Goal: Task Accomplishment & Management: Complete application form

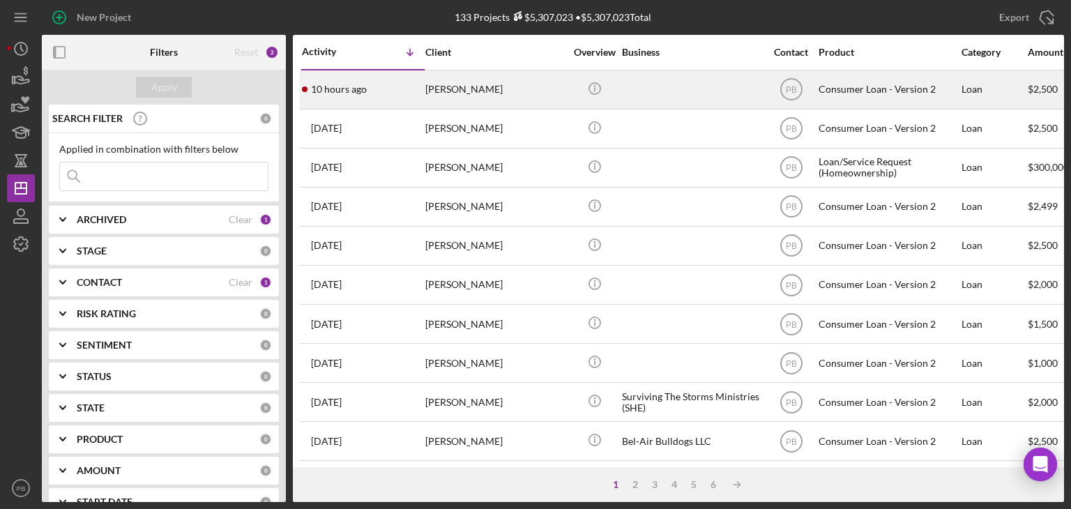
click at [440, 84] on div "[PERSON_NAME]" at bounding box center [494, 89] width 139 height 37
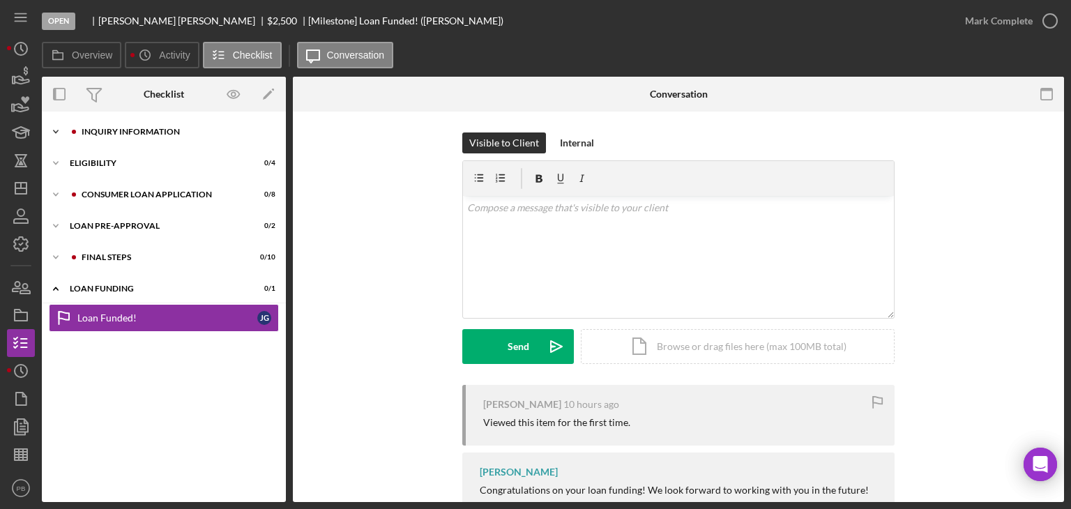
click at [135, 133] on div "Inquiry Information" at bounding box center [175, 132] width 187 height 8
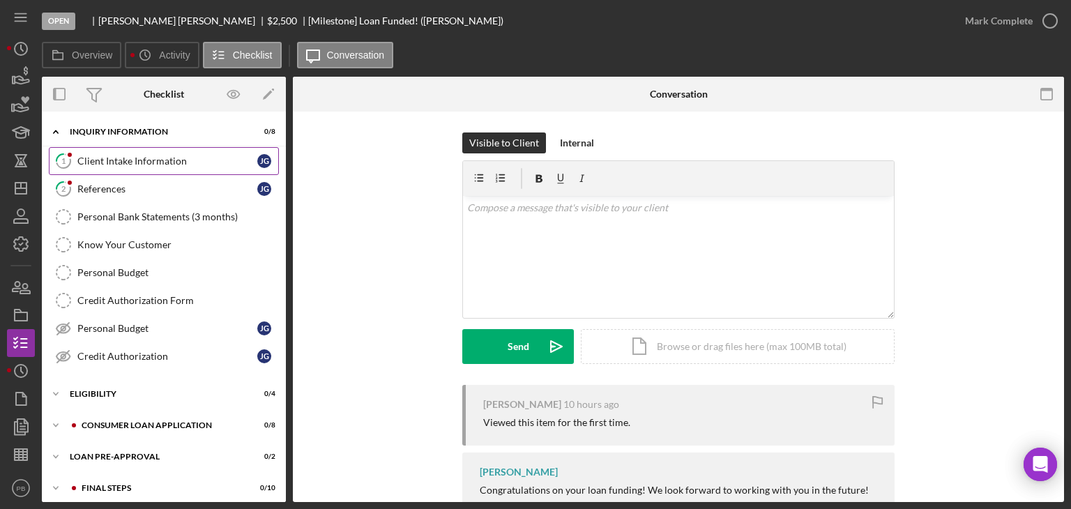
click at [117, 156] on div "Client Intake Information" at bounding box center [167, 160] width 180 height 11
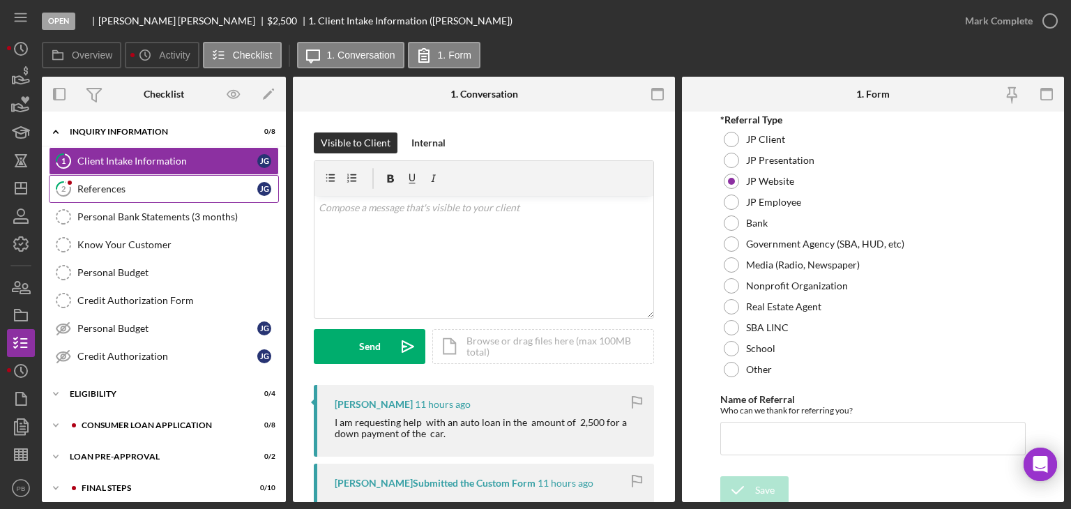
click at [99, 190] on div "References" at bounding box center [167, 188] width 180 height 11
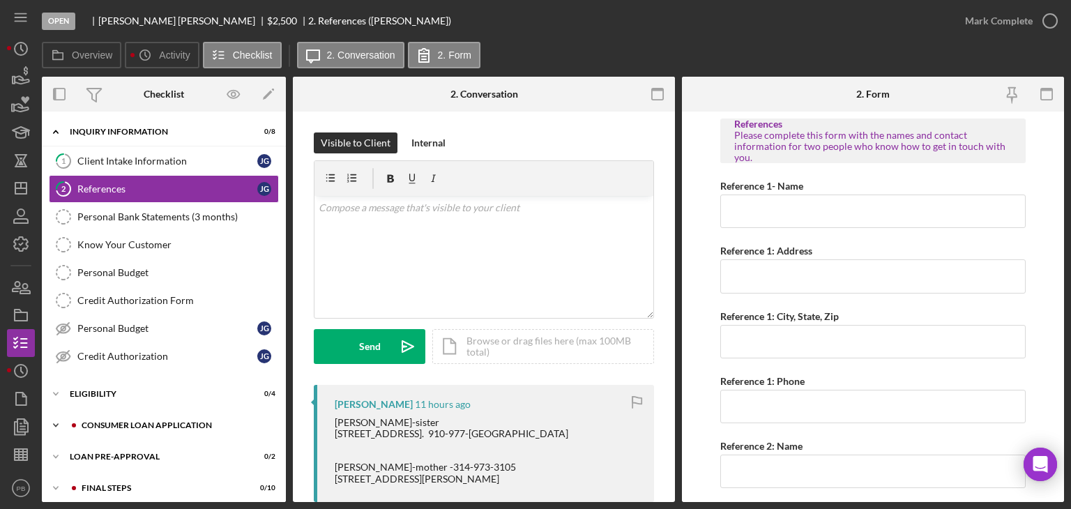
click at [113, 421] on div "Consumer Loan Application" at bounding box center [175, 425] width 187 height 8
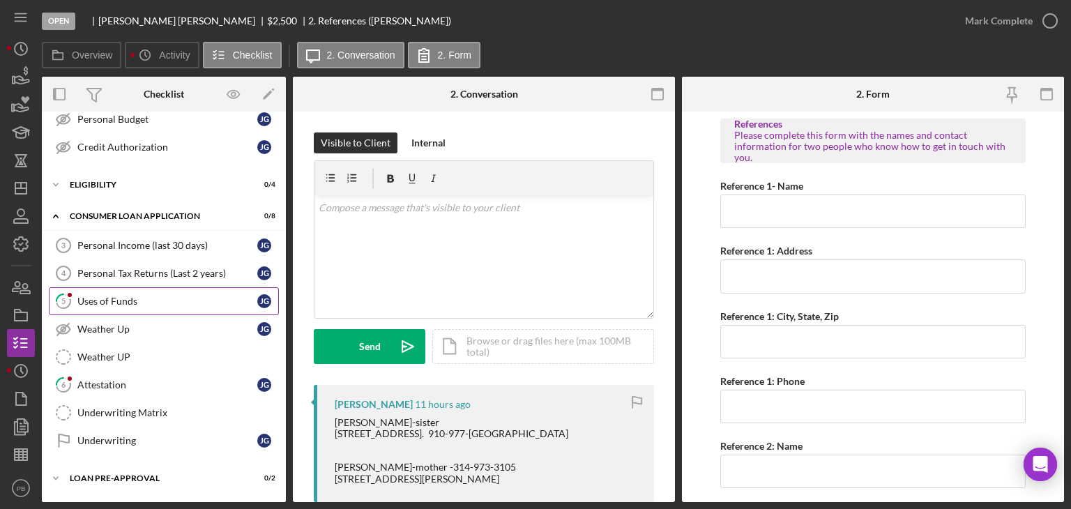
click at [120, 298] on div "Uses of Funds" at bounding box center [167, 301] width 180 height 11
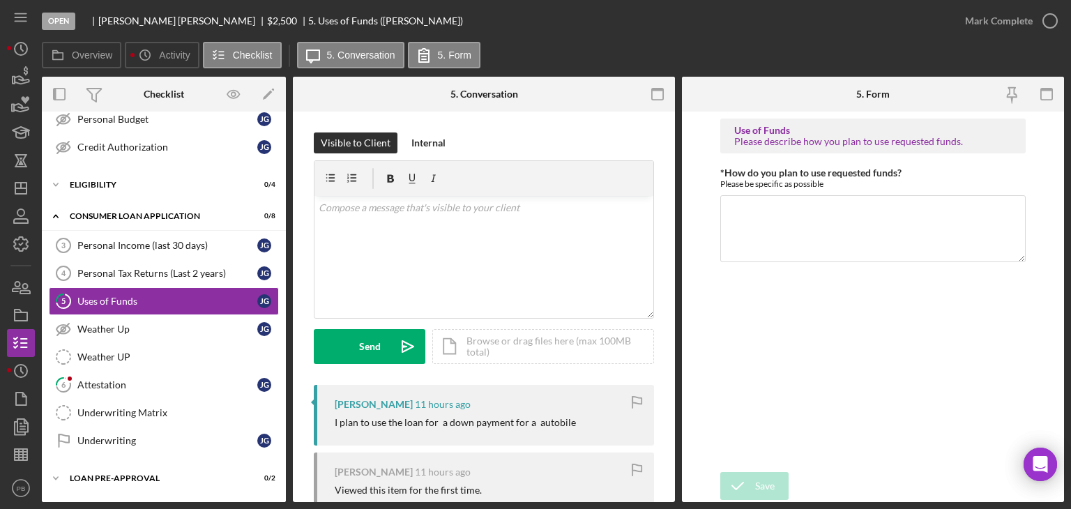
drag, startPoint x: 332, startPoint y: 422, endPoint x: 586, endPoint y: 427, distance: 254.5
click at [586, 427] on div "[PERSON_NAME] 11 hours ago I plan to use the loan for a down payment for a auto…" at bounding box center [484, 415] width 340 height 61
copy div "I plan to use the loan for a down payment for a autobile"
click at [785, 210] on textarea "*How do you plan to use requested funds?" at bounding box center [872, 228] width 305 height 67
paste textarea "I plan to use the loan for a down payment for a autobile"
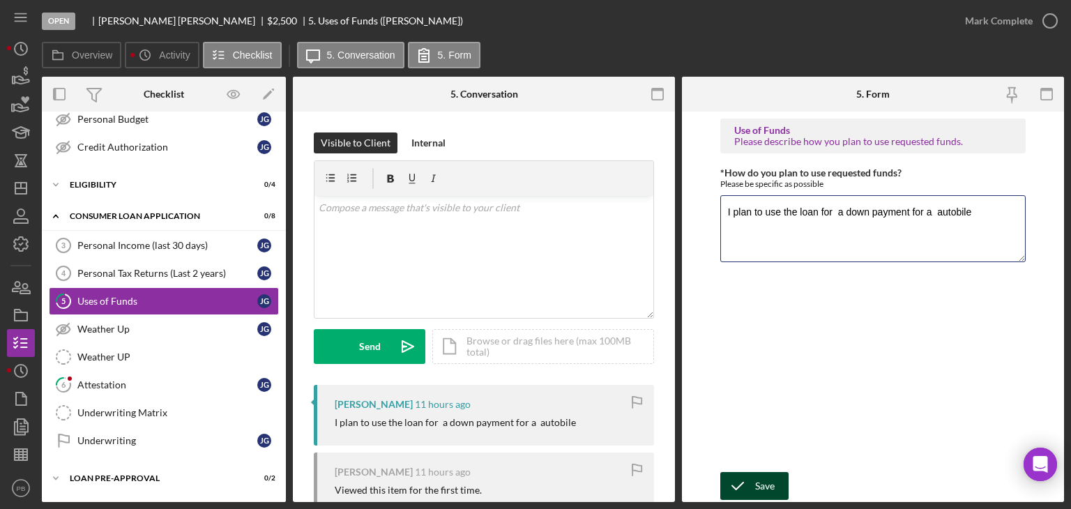
type textarea "I plan to use the loan for a down payment for a autobile"
click at [768, 481] on div "Save" at bounding box center [765, 486] width 20 height 28
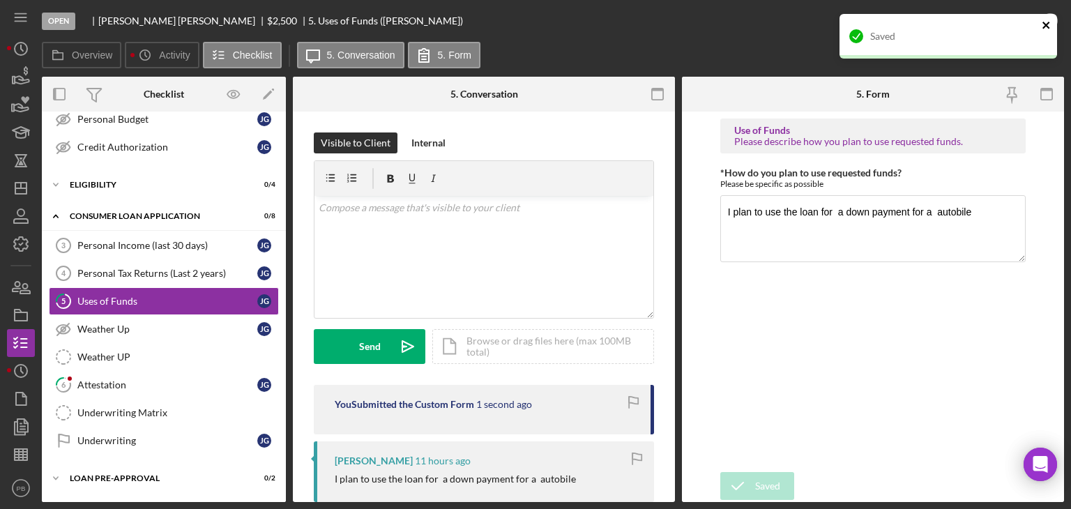
click at [1045, 23] on icon "close" at bounding box center [1046, 25] width 10 height 11
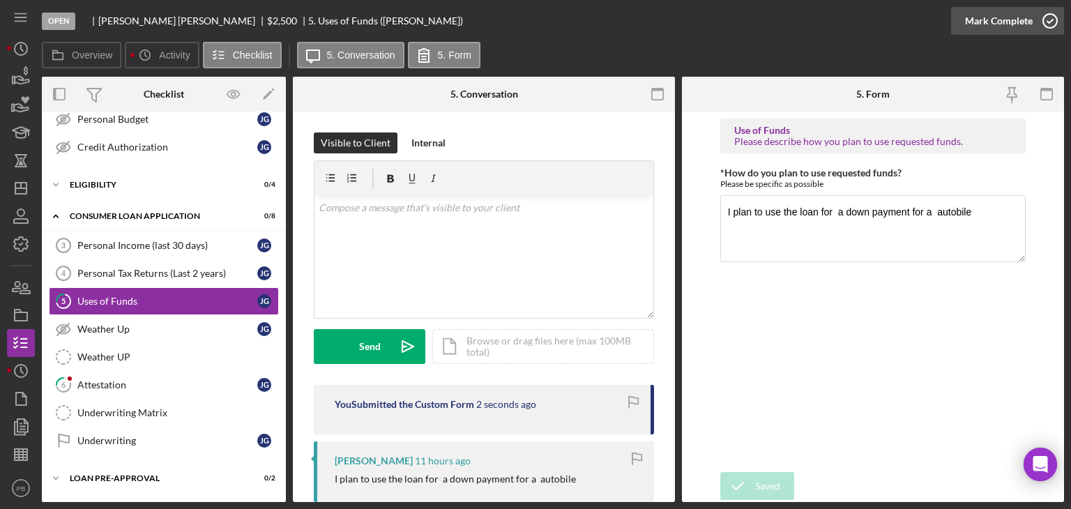
click at [1002, 18] on div "Mark Complete" at bounding box center [999, 21] width 68 height 28
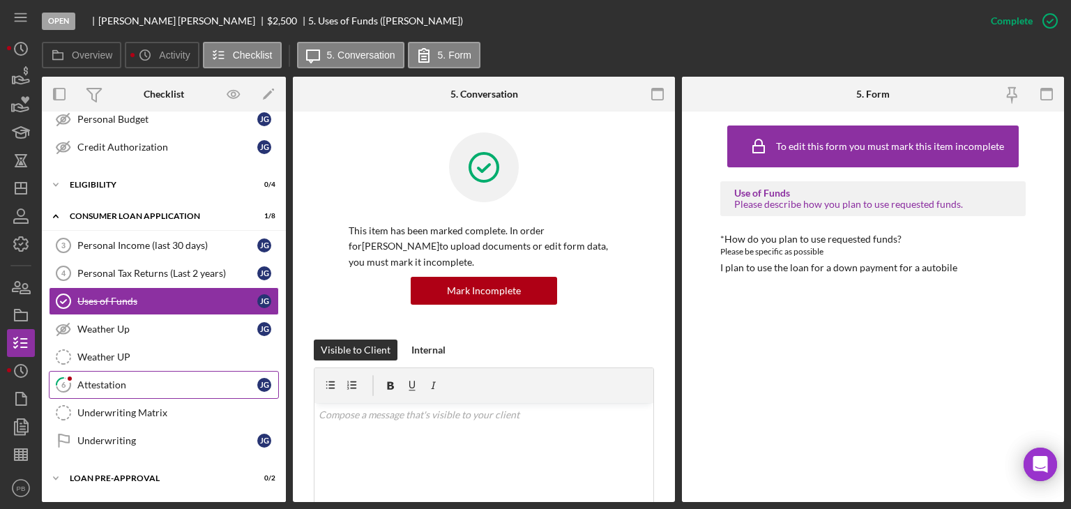
click at [134, 380] on div "Attestation" at bounding box center [167, 384] width 180 height 11
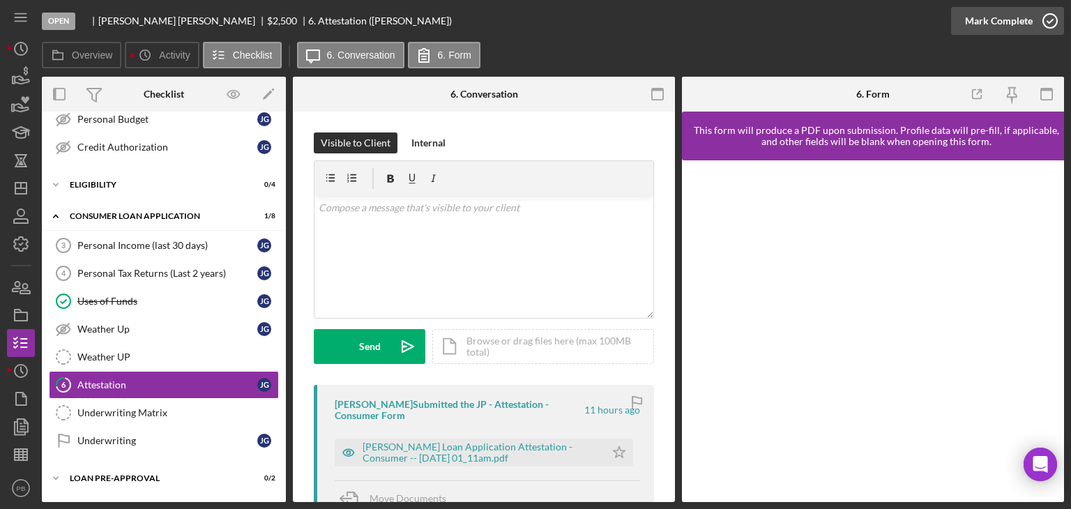
click at [1007, 32] on div "Mark Complete" at bounding box center [999, 21] width 68 height 28
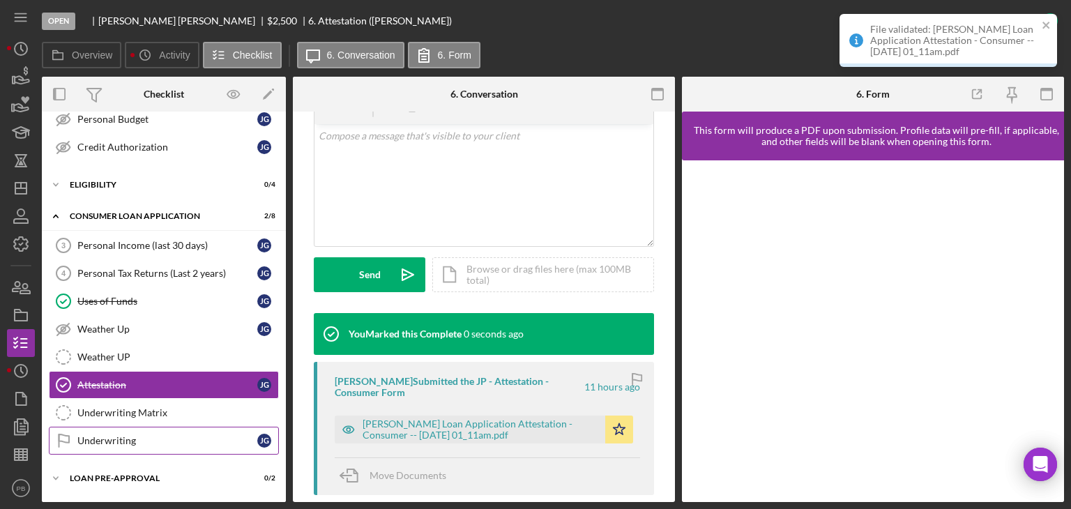
scroll to position [300, 0]
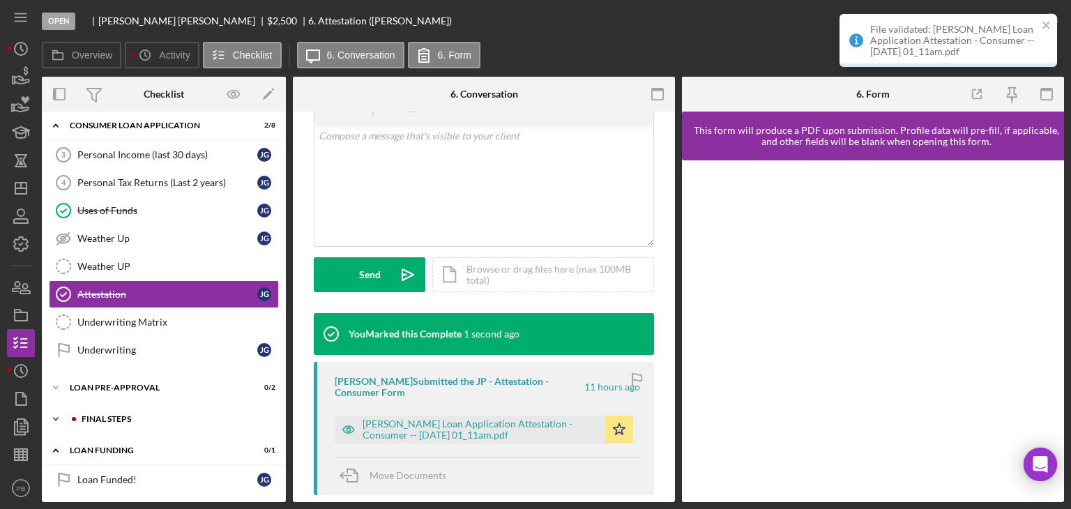
click at [114, 415] on div "FINAL STEPS" at bounding box center [175, 419] width 187 height 8
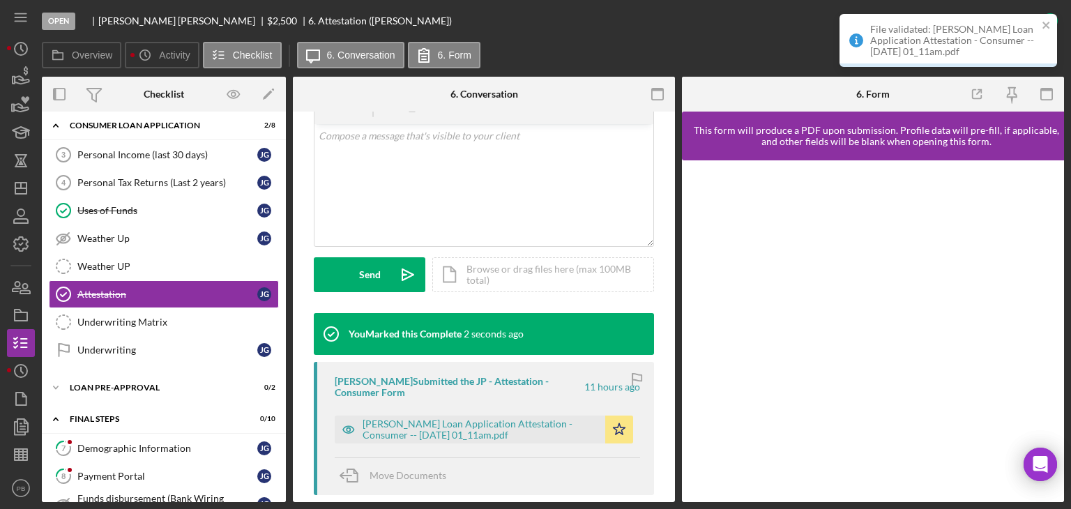
scroll to position [509, 0]
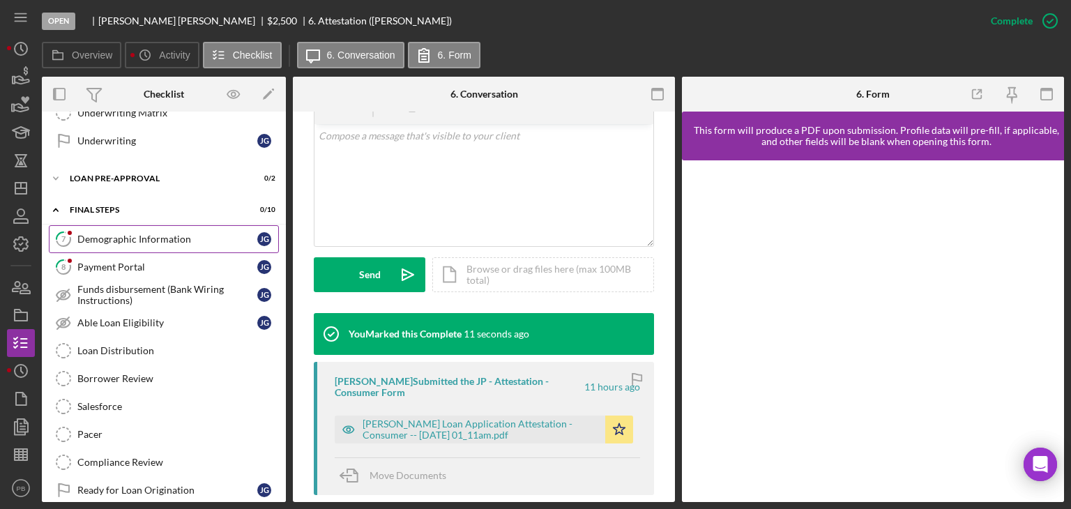
click at [121, 236] on div "Demographic Information" at bounding box center [167, 238] width 180 height 11
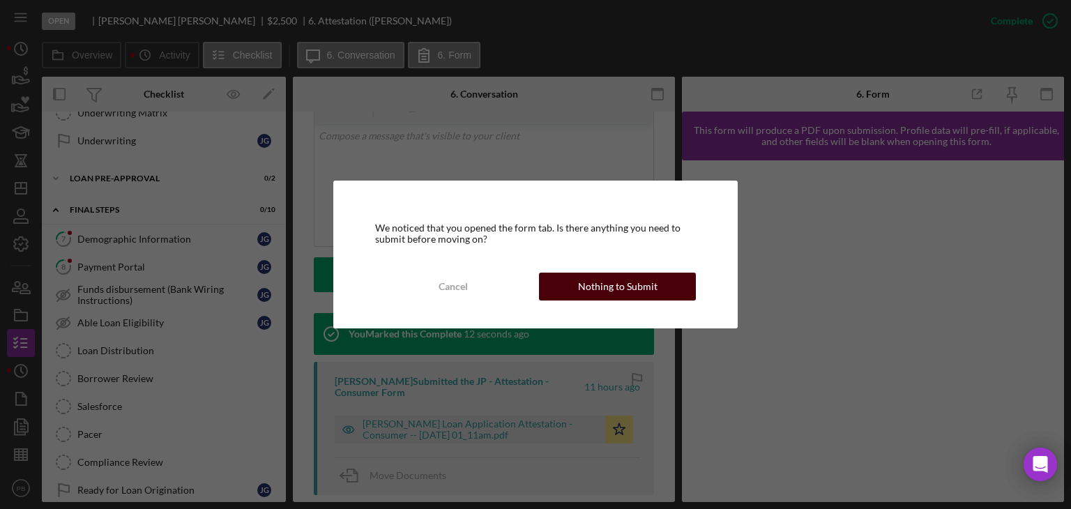
drag, startPoint x: 624, startPoint y: 263, endPoint x: 619, endPoint y: 293, distance: 30.4
click at [620, 293] on div "We noticed that you opened the form tab. Is there anything you need to submit b…" at bounding box center [535, 255] width 405 height 148
click at [619, 293] on div "Nothing to Submit" at bounding box center [617, 287] width 79 height 28
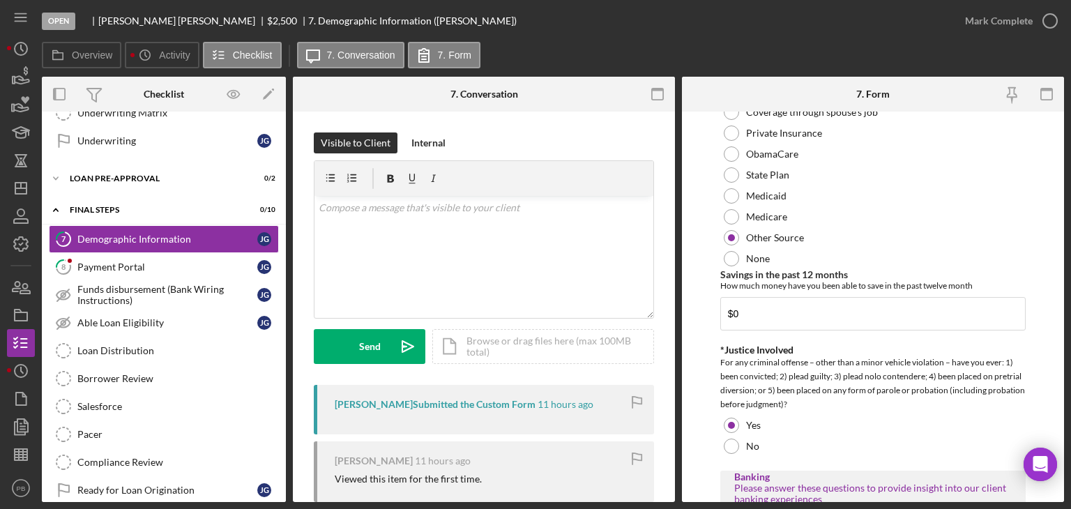
scroll to position [2724, 0]
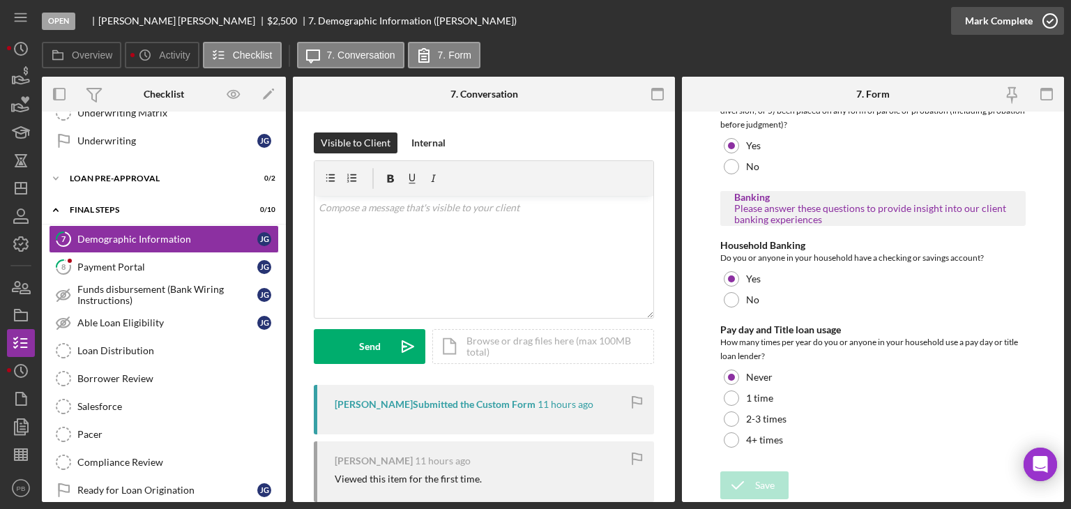
click at [997, 22] on div "Mark Complete" at bounding box center [999, 21] width 68 height 28
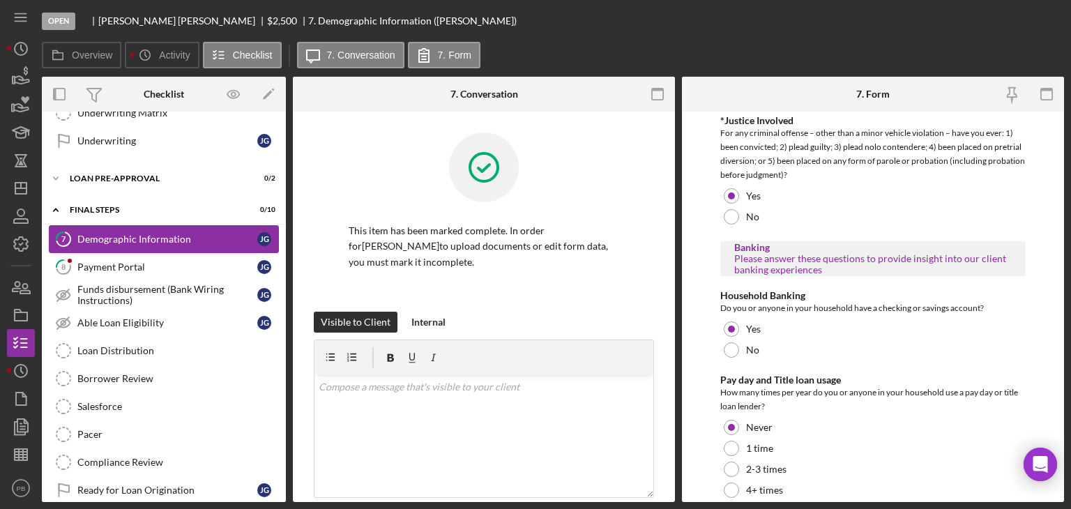
scroll to position [2780, 0]
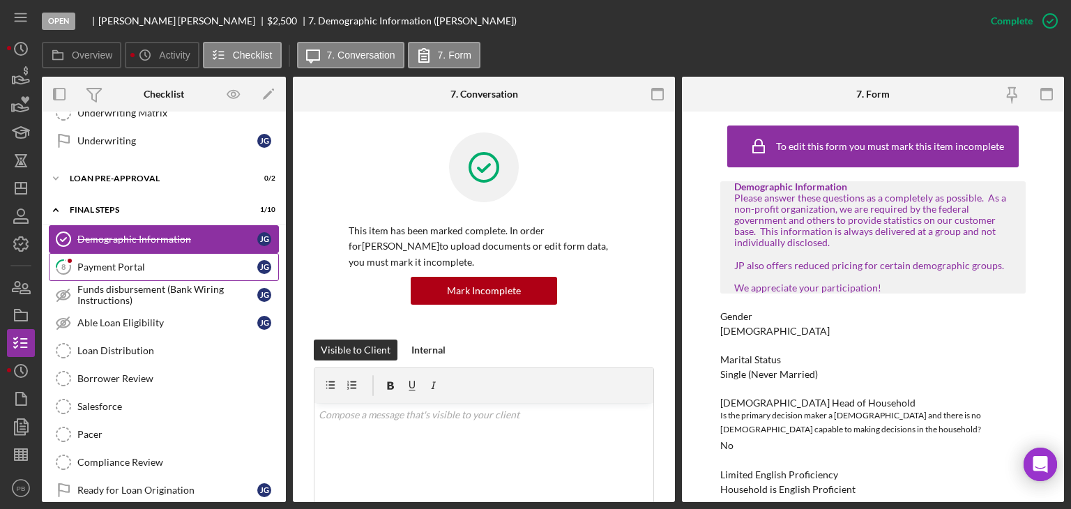
click at [134, 264] on div "Payment Portal" at bounding box center [167, 266] width 180 height 11
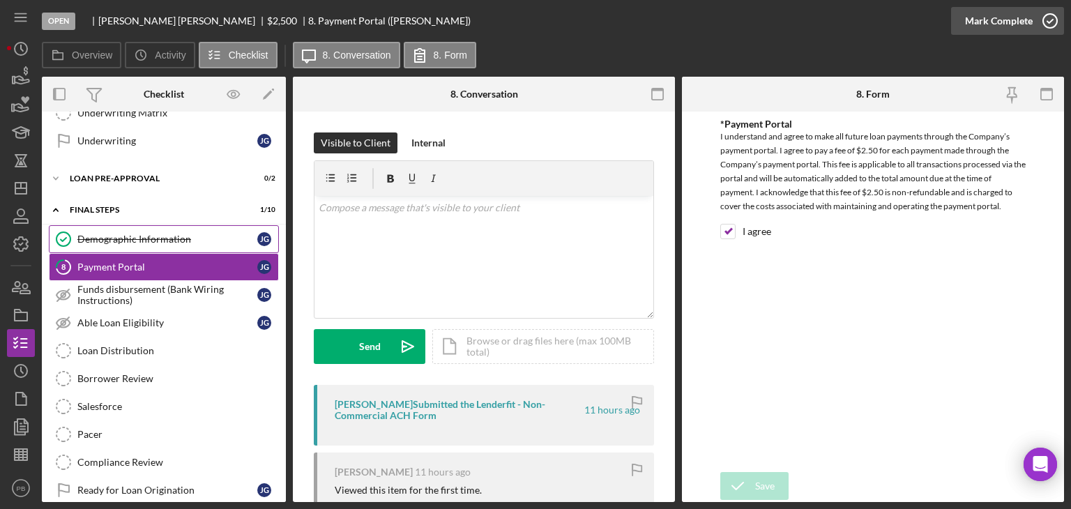
click at [993, 30] on div "Mark Complete" at bounding box center [999, 21] width 68 height 28
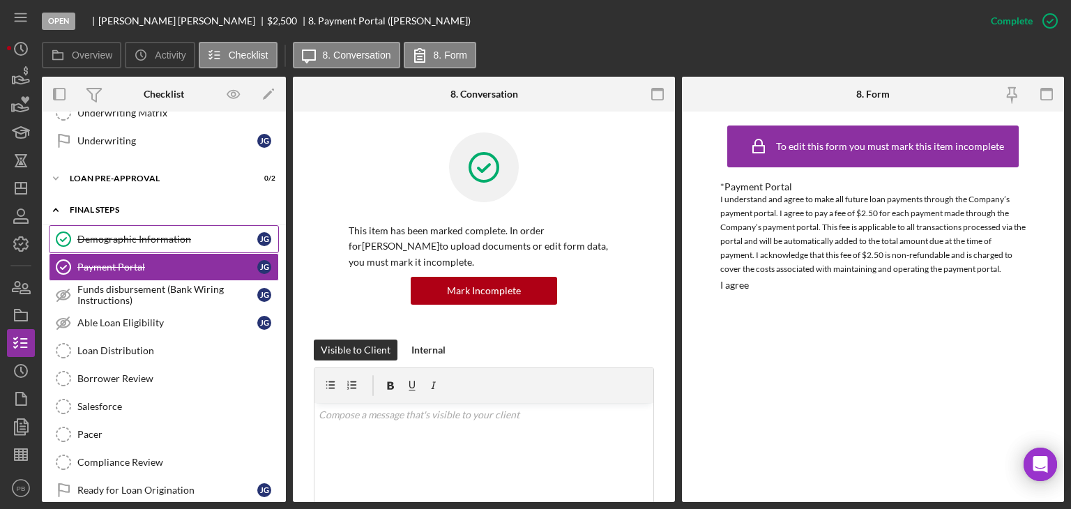
scroll to position [369, 0]
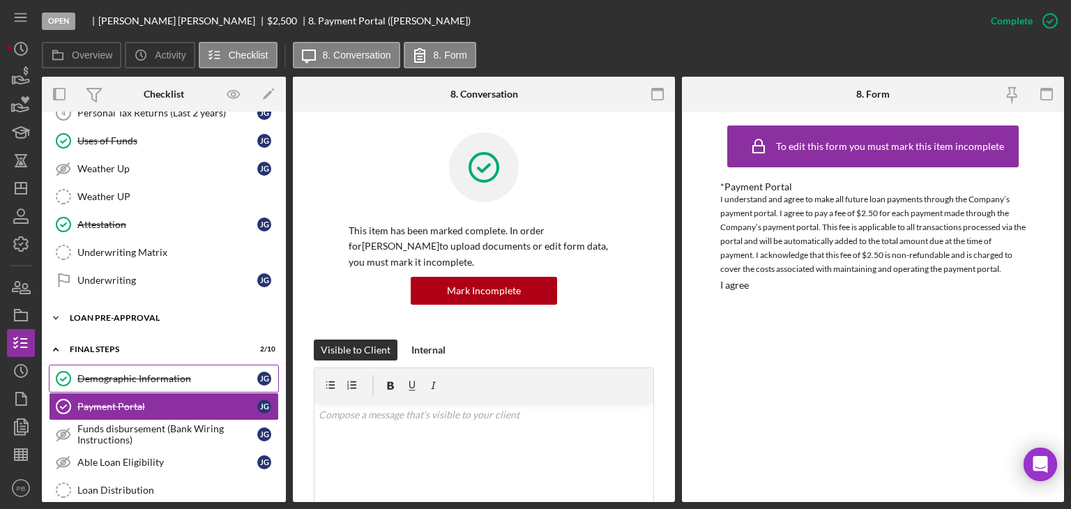
click at [112, 314] on div "Loan Pre-Approval" at bounding box center [169, 318] width 199 height 8
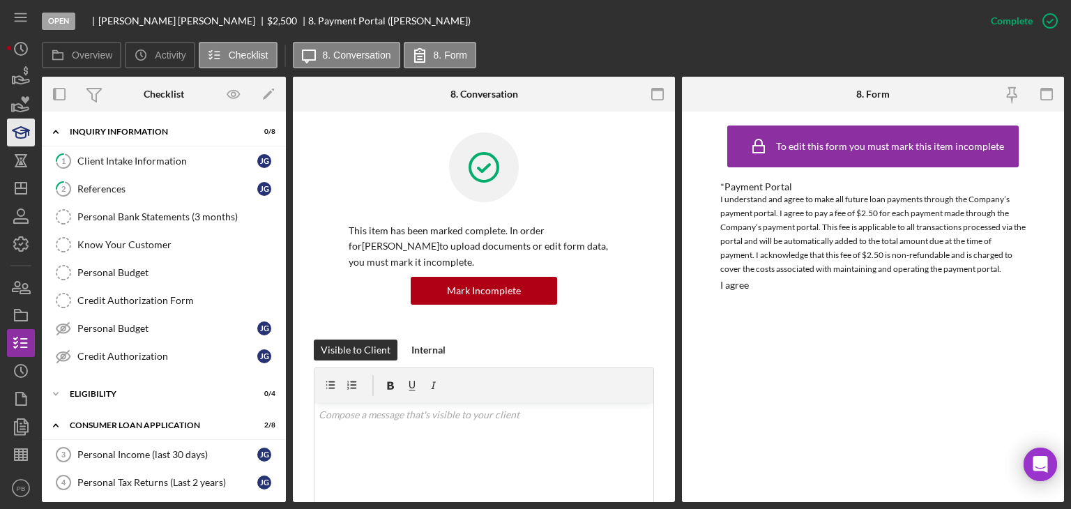
scroll to position [0, 0]
click at [21, 187] on line "button" at bounding box center [21, 186] width 0 height 6
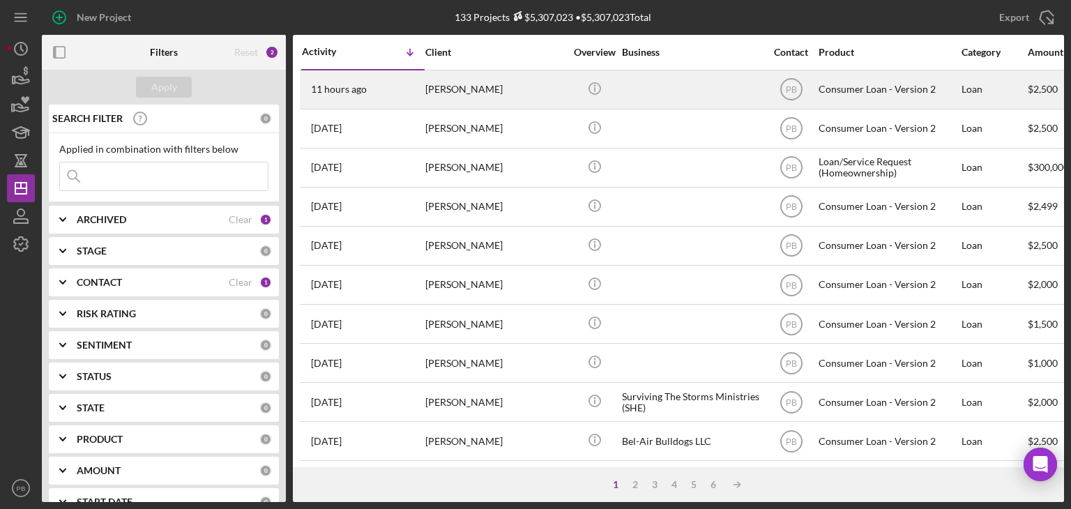
click at [477, 89] on div "[PERSON_NAME]" at bounding box center [494, 89] width 139 height 37
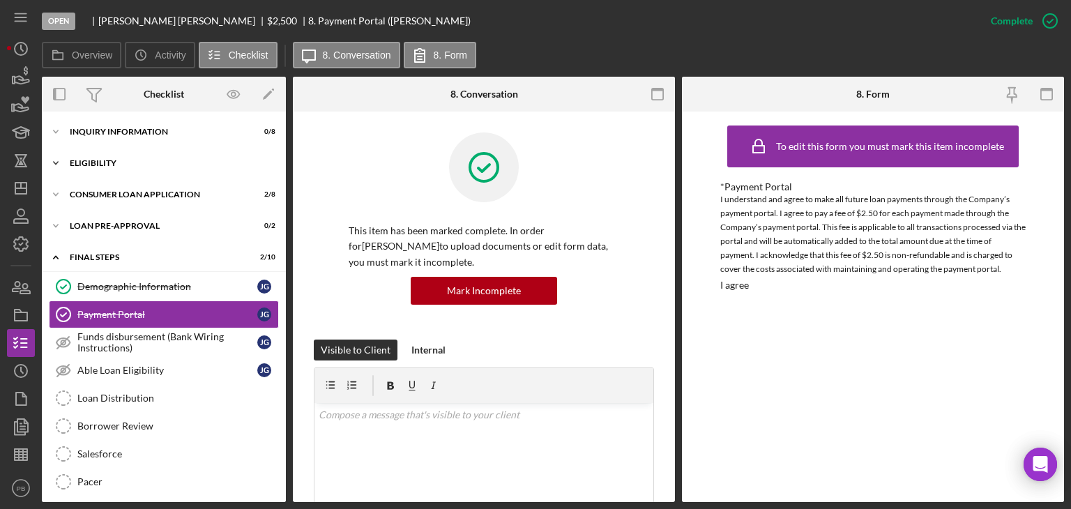
scroll to position [6, 0]
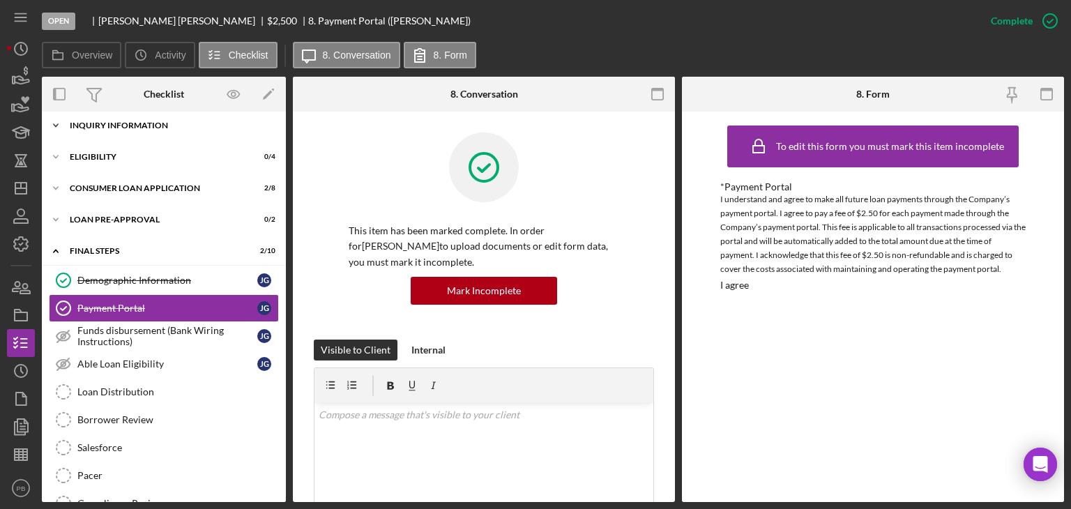
click at [132, 122] on div "Inquiry Information" at bounding box center [169, 125] width 199 height 8
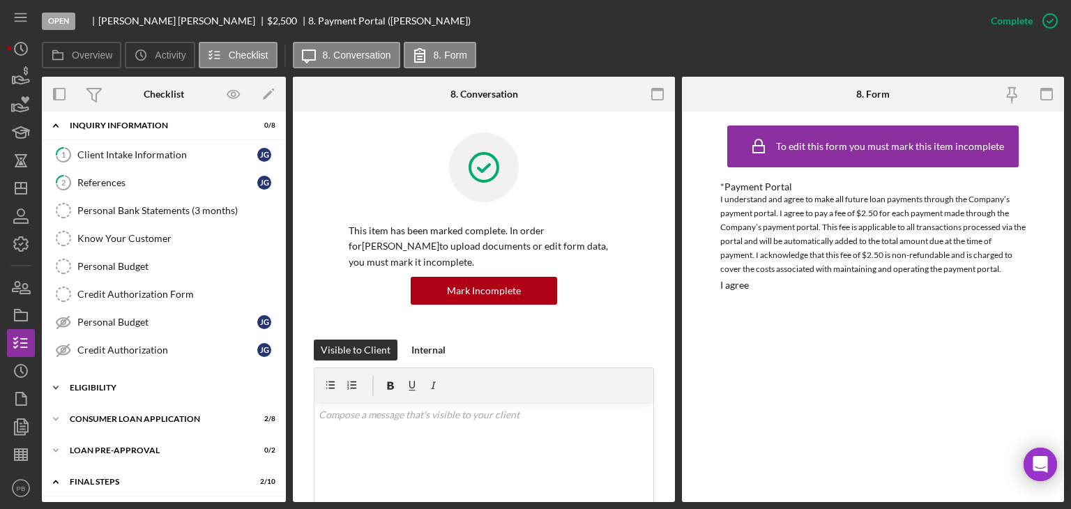
click at [106, 378] on div "Icon/Expander Eligibility 0 / 4" at bounding box center [164, 388] width 244 height 28
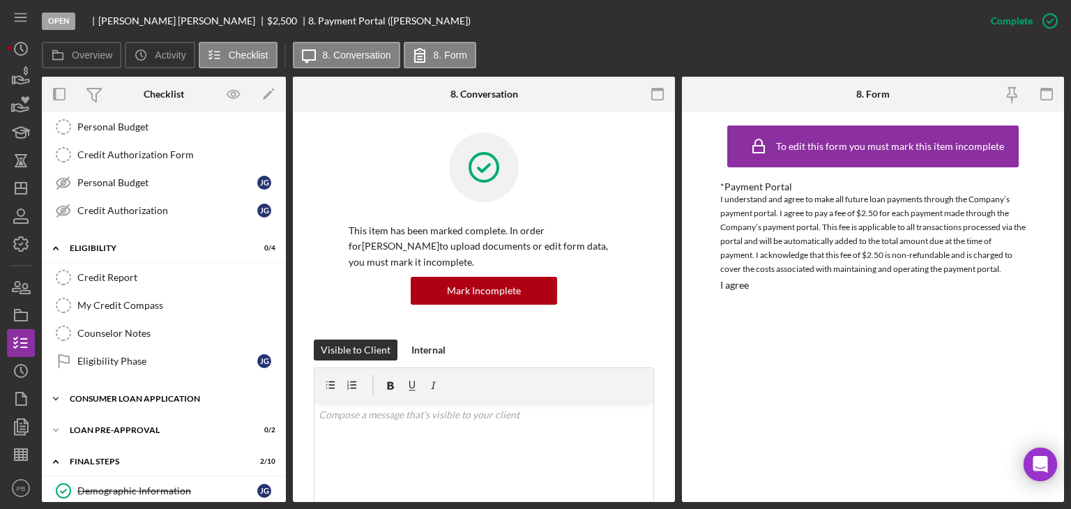
click at [120, 396] on div "Consumer Loan Application" at bounding box center [169, 398] width 199 height 8
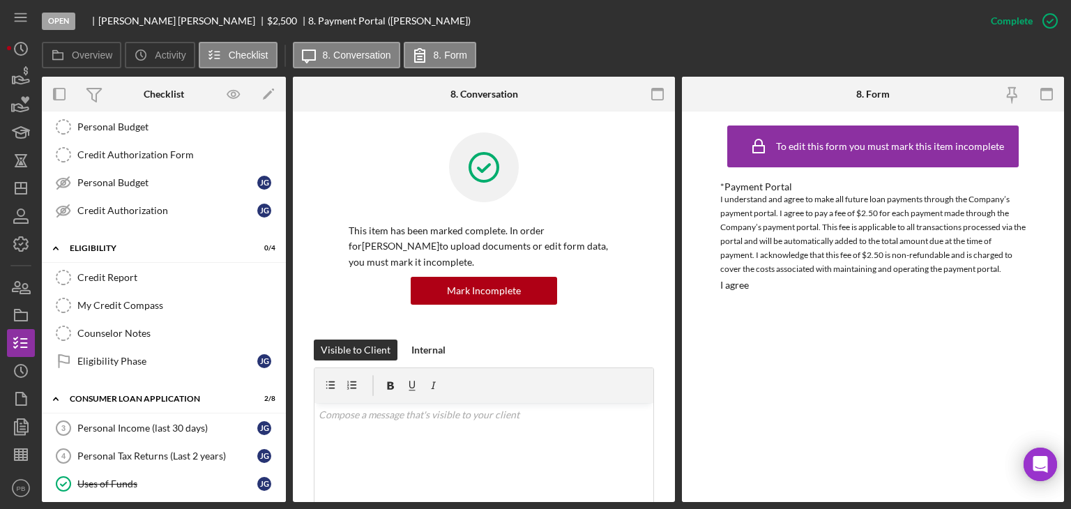
scroll to position [355, 0]
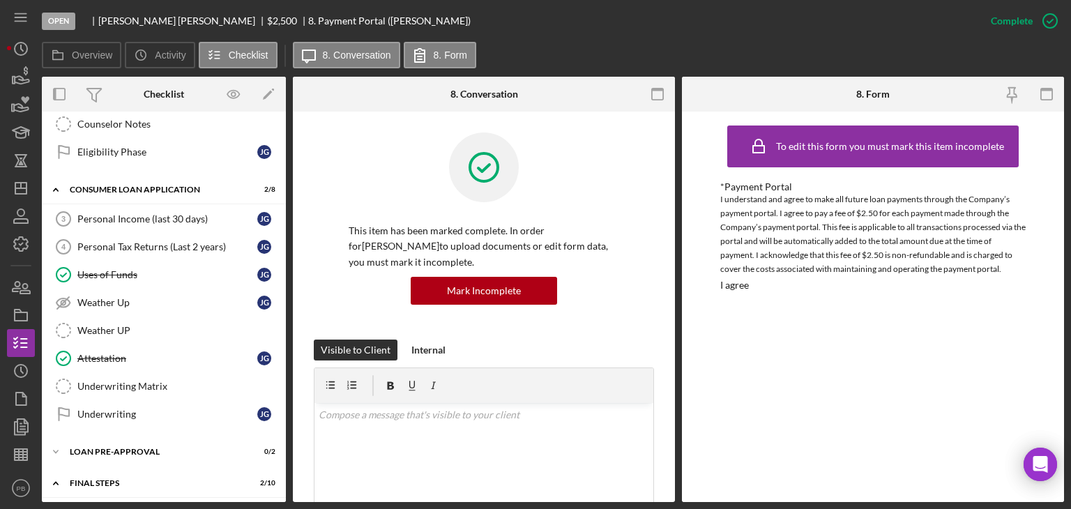
drag, startPoint x: 107, startPoint y: 446, endPoint x: 112, endPoint y: 424, distance: 22.7
click at [108, 447] on div "Loan Pre-Approval" at bounding box center [155, 451] width 171 height 8
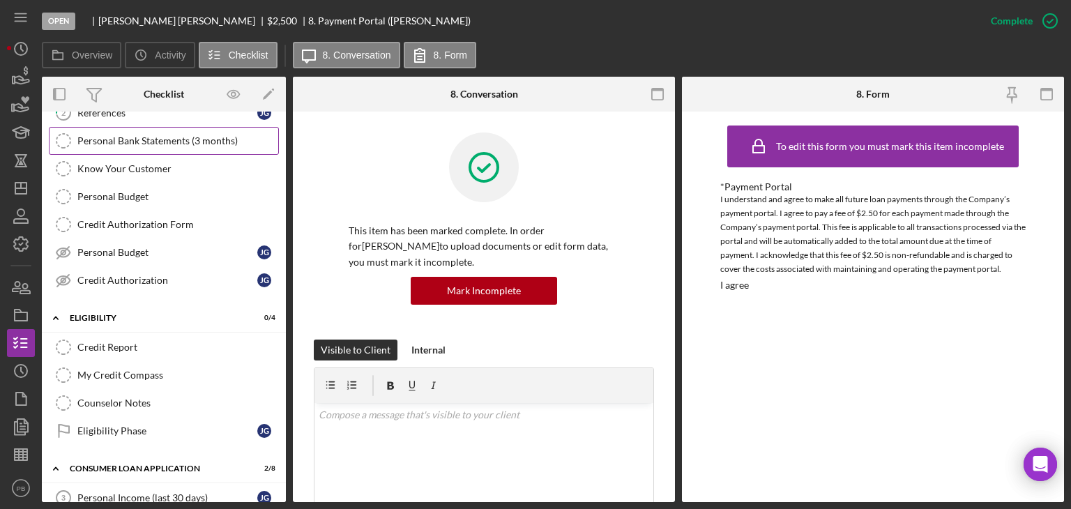
scroll to position [0, 0]
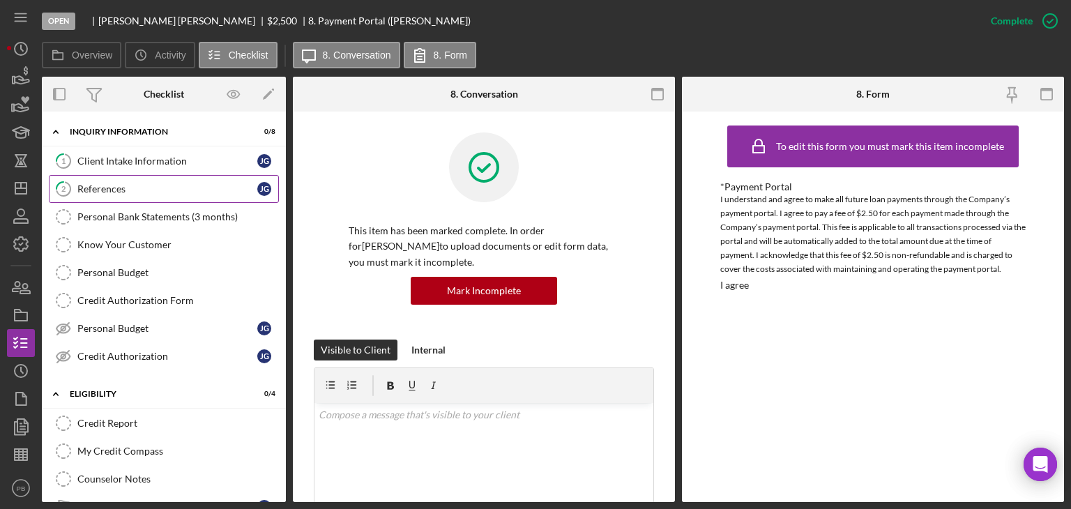
click at [118, 166] on div "Client Intake Information" at bounding box center [167, 160] width 180 height 11
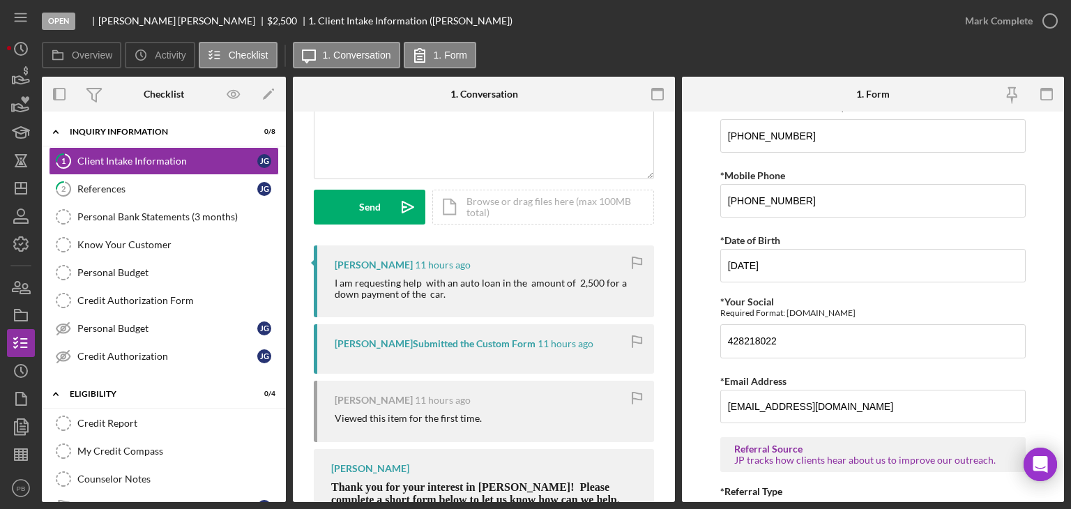
scroll to position [272, 0]
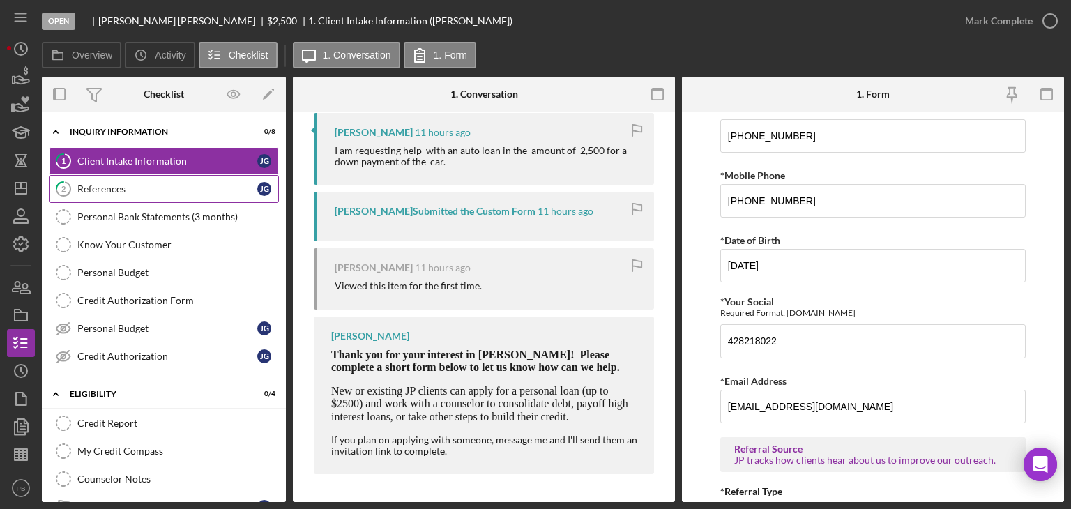
click at [121, 199] on link "2 References [PERSON_NAME]" at bounding box center [164, 189] width 230 height 28
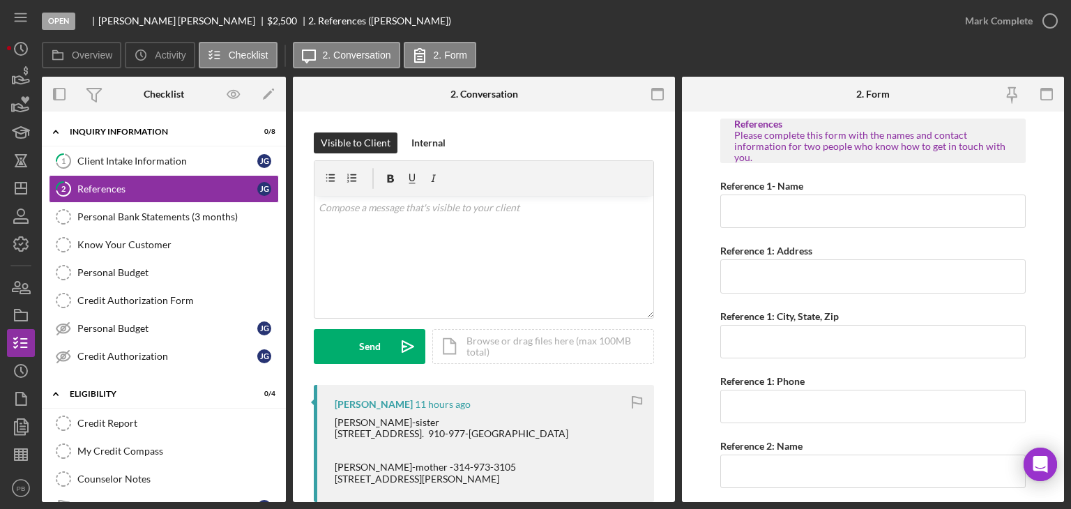
scroll to position [197, 0]
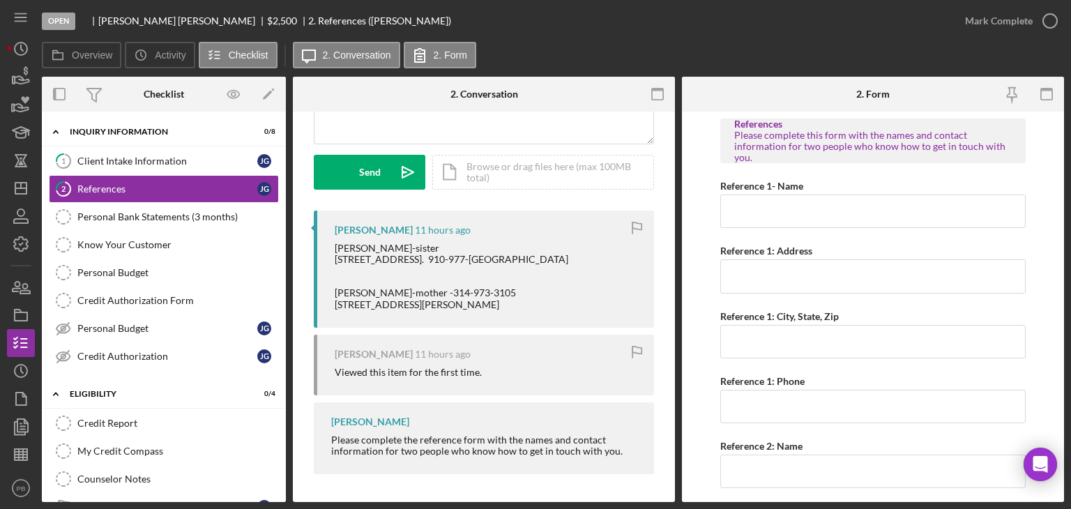
click at [331, 227] on div "[PERSON_NAME] 11 hours ago [PERSON_NAME]-sister [STREET_ADDRESS]. 910-977-[GEOG…" at bounding box center [484, 268] width 340 height 117
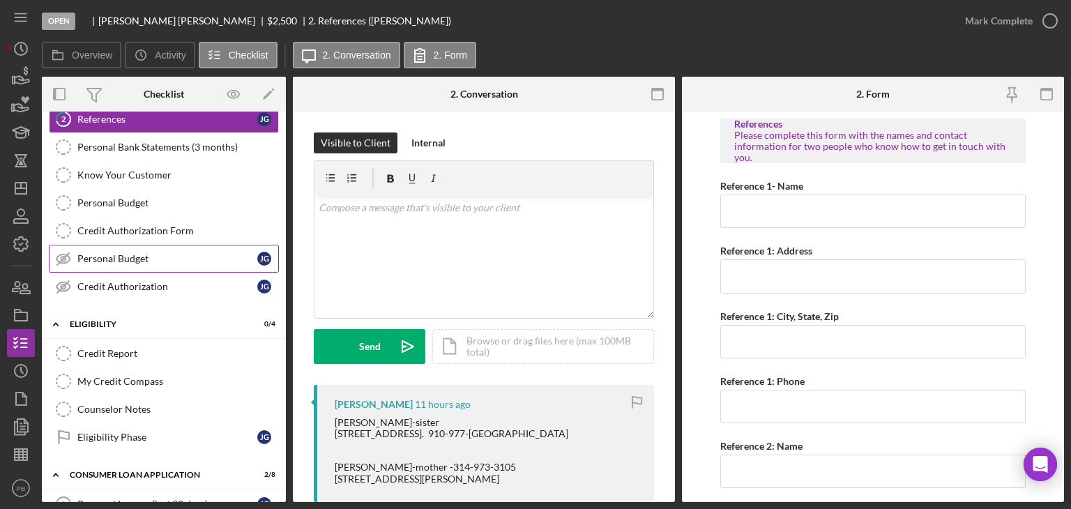
scroll to position [0, 0]
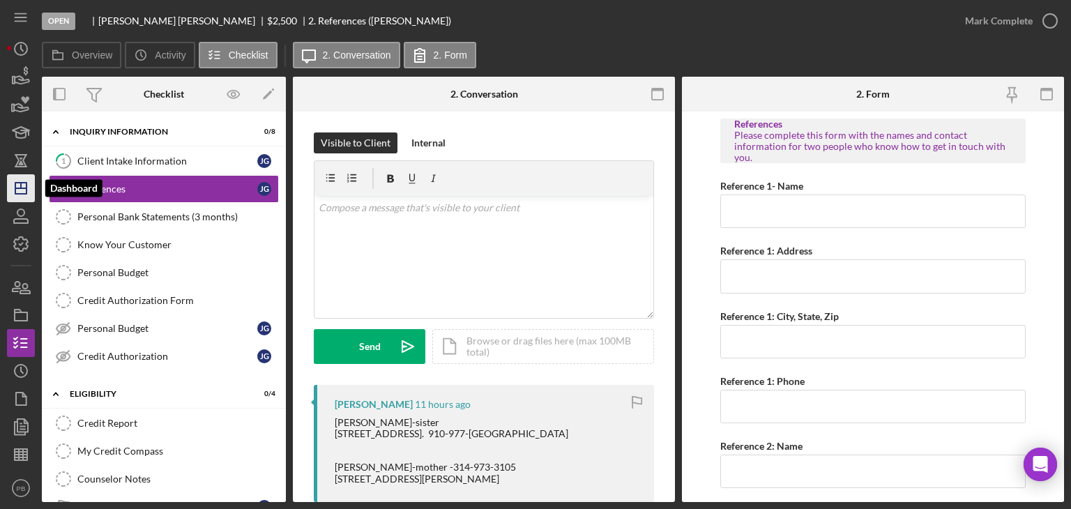
click at [25, 183] on polygon "button" at bounding box center [20, 188] width 11 height 11
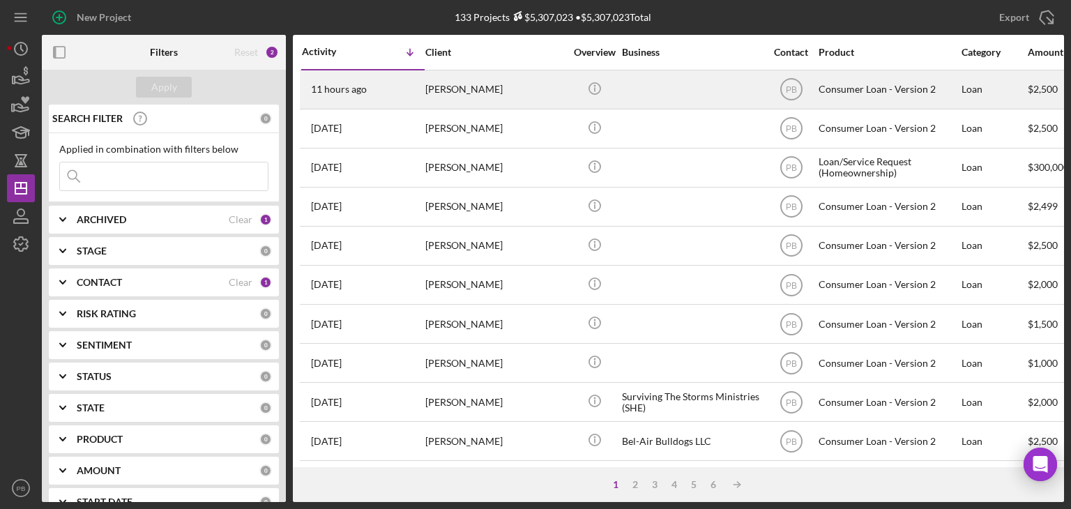
click at [429, 94] on div "[PERSON_NAME]" at bounding box center [494, 89] width 139 height 37
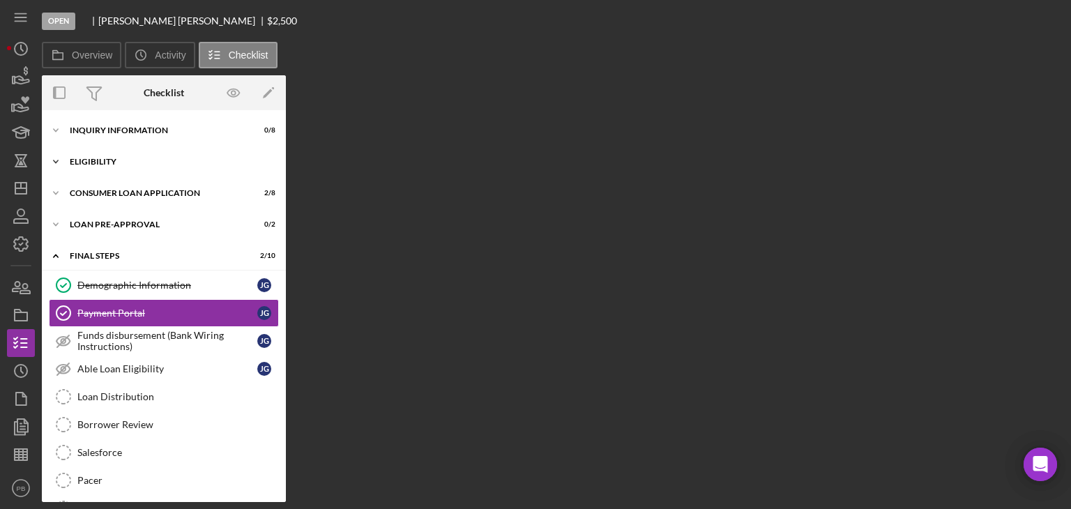
scroll to position [6, 0]
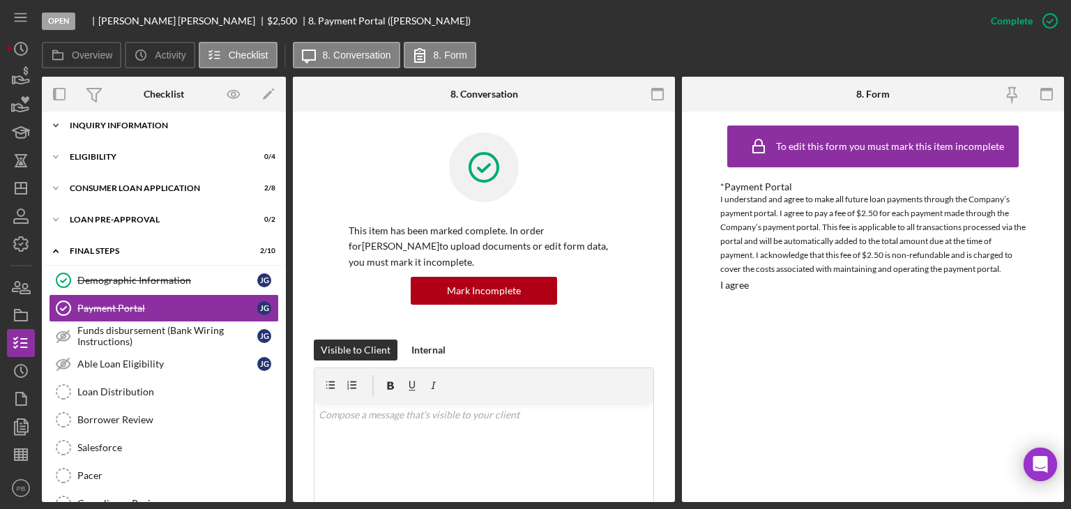
click at [114, 126] on div "Inquiry Information" at bounding box center [169, 125] width 199 height 8
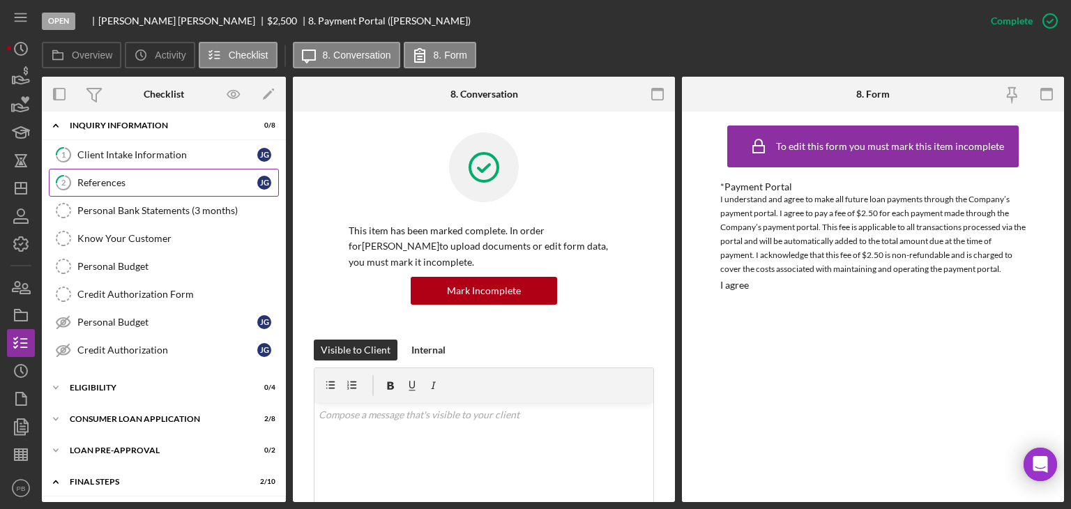
click at [114, 174] on link "2 References [PERSON_NAME]" at bounding box center [164, 183] width 230 height 28
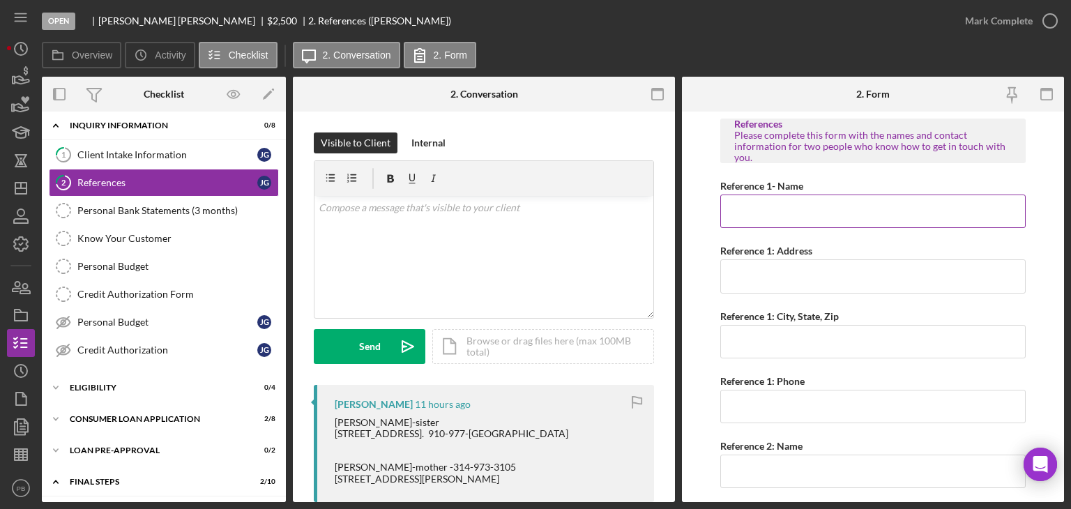
click at [781, 208] on input "Reference 1- Name" at bounding box center [872, 210] width 305 height 33
type input "[PERSON_NAME]"
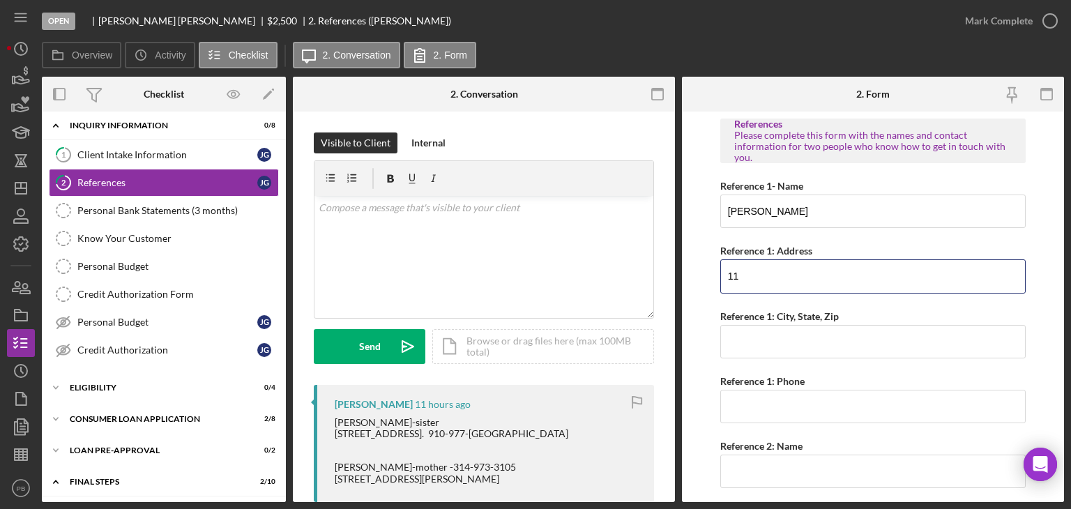
type input "1"
click at [787, 421] on input "Reference 1: Phone" at bounding box center [872, 406] width 305 height 33
click at [790, 402] on input "Reference 1: Phone" at bounding box center [872, 406] width 305 height 33
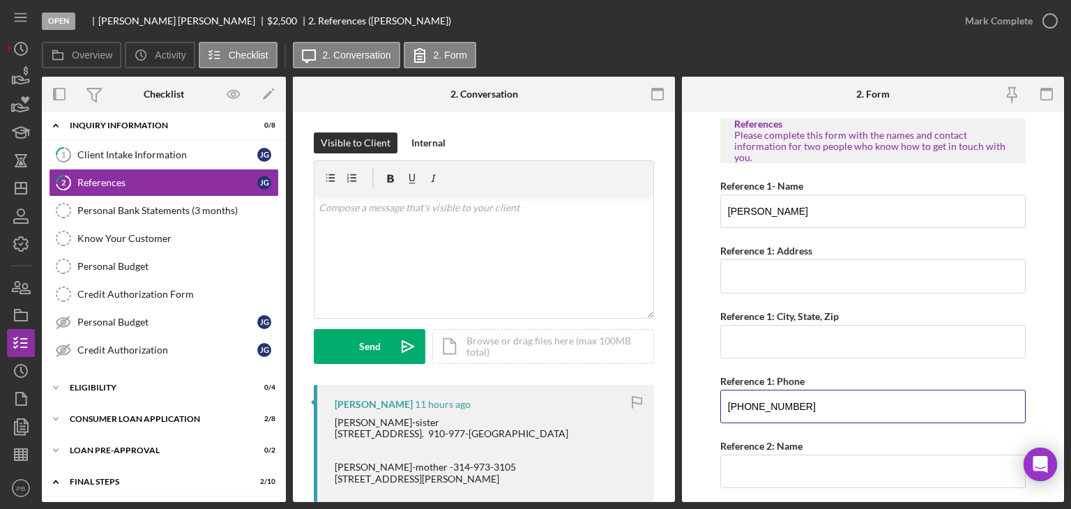
type input "[PHONE_NUMBER]"
type input "[PERSON_NAME]"
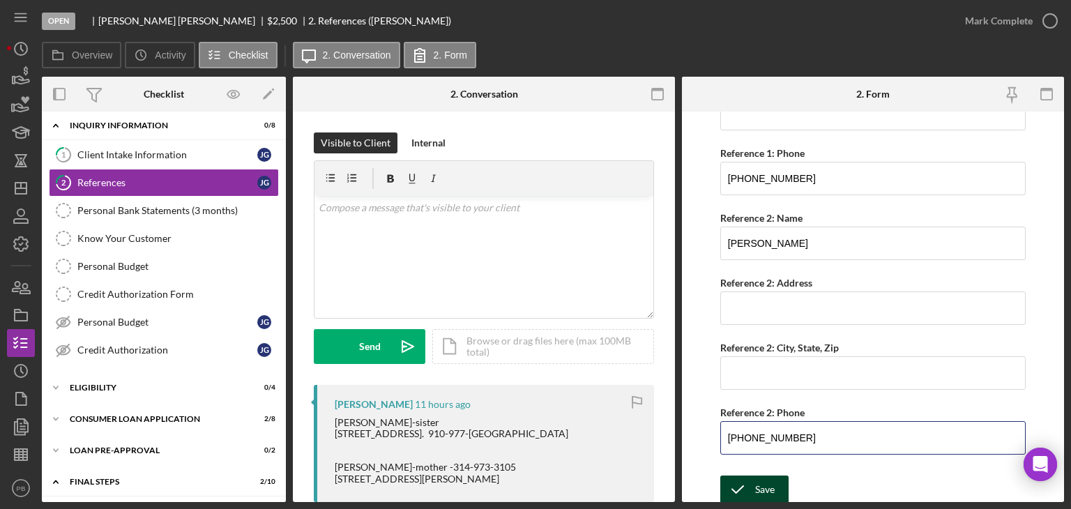
type input "[PHONE_NUMBER]"
click at [746, 498] on icon "submit" at bounding box center [737, 489] width 35 height 35
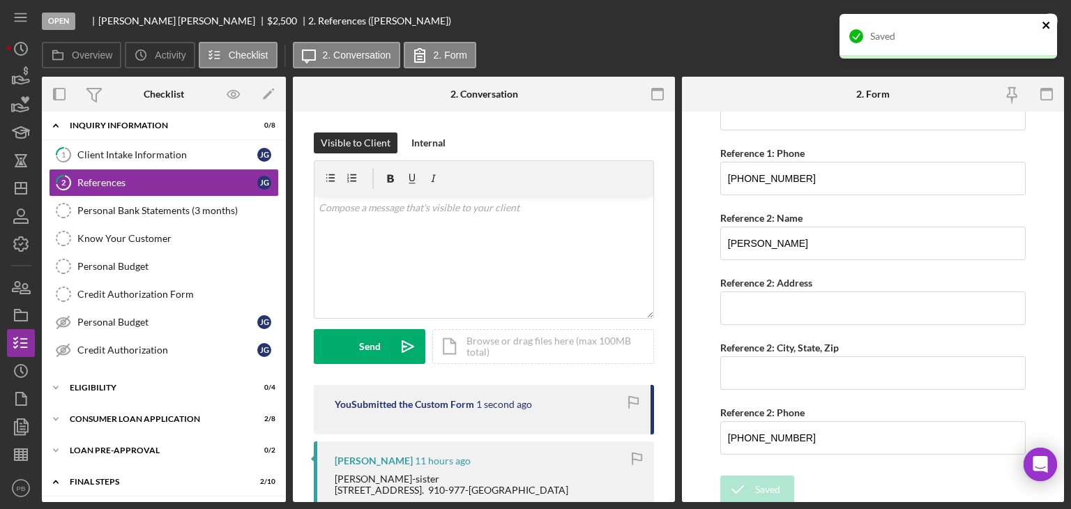
click at [1046, 29] on icon "close" at bounding box center [1046, 25] width 10 height 11
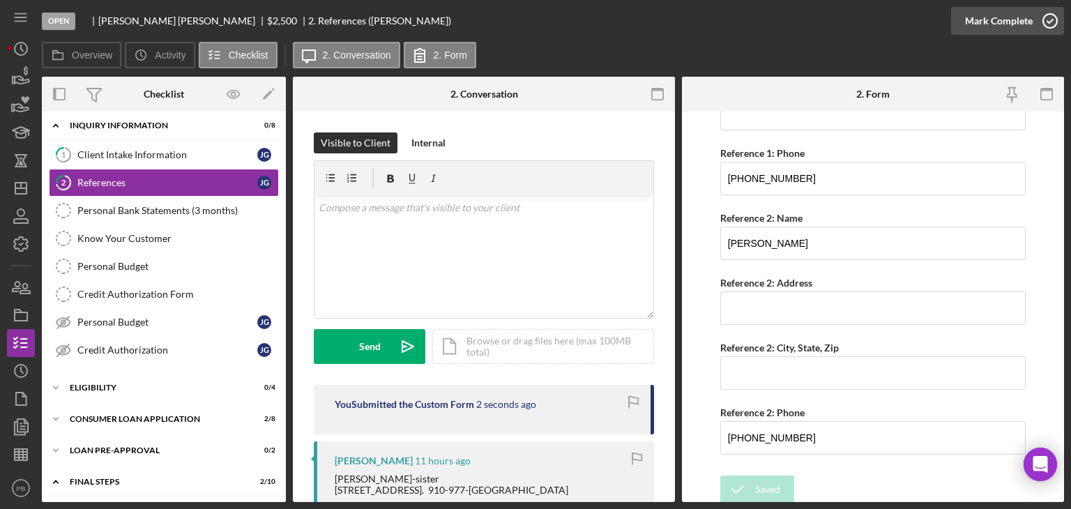
click at [1006, 22] on div "Mark Complete" at bounding box center [999, 21] width 68 height 28
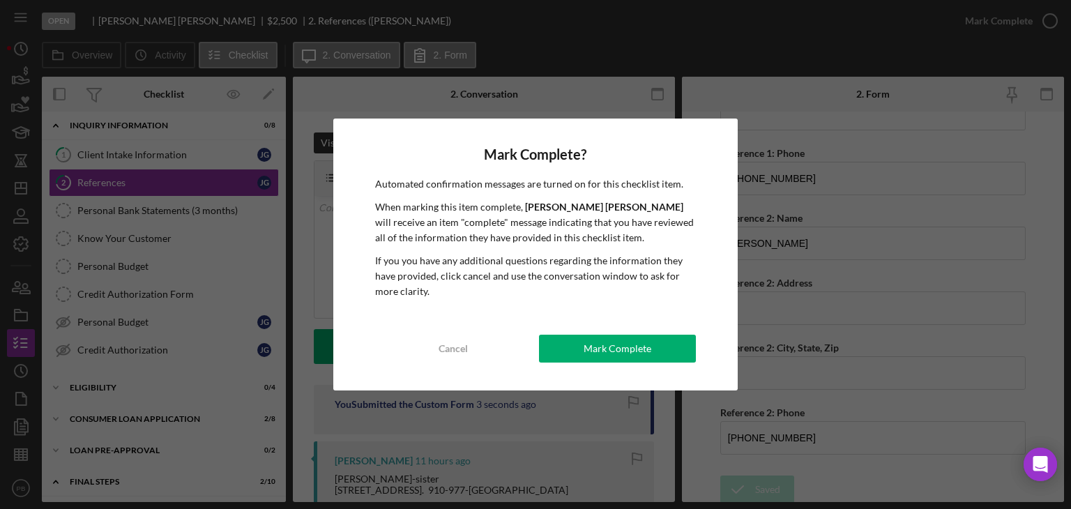
click at [647, 332] on div "Mark Complete? Automated confirmation messages are turned on for this checklist…" at bounding box center [535, 254] width 405 height 272
click at [637, 346] on div "Mark Complete" at bounding box center [617, 349] width 68 height 28
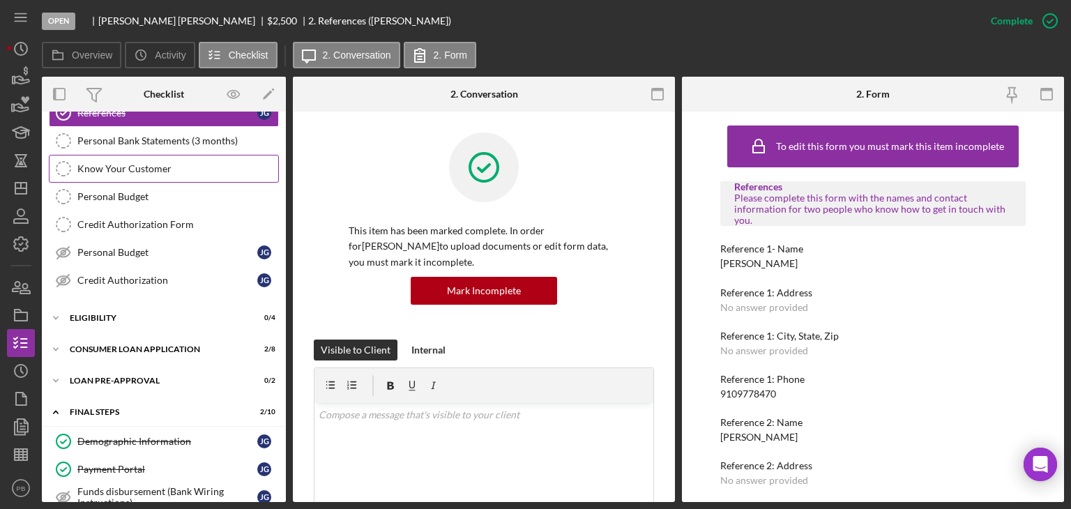
scroll to position [6, 0]
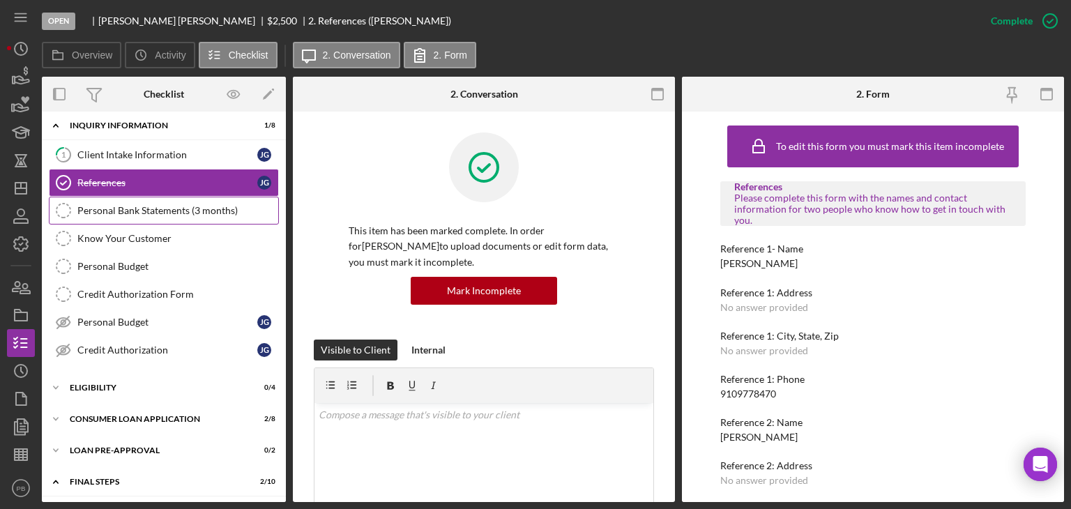
click at [137, 210] on div "Personal Bank Statements (3 months)" at bounding box center [177, 210] width 201 height 11
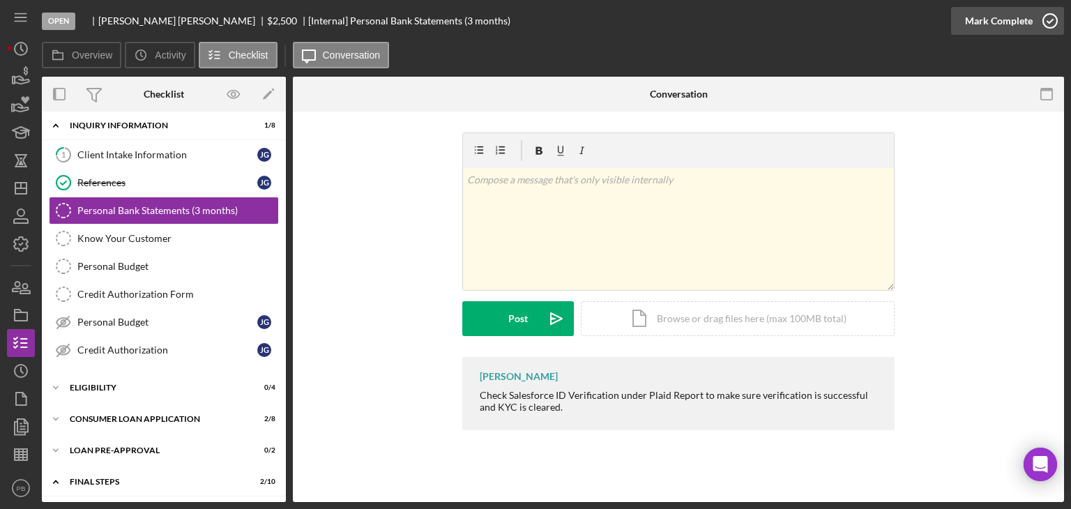
click at [992, 18] on div "Mark Complete" at bounding box center [999, 21] width 68 height 28
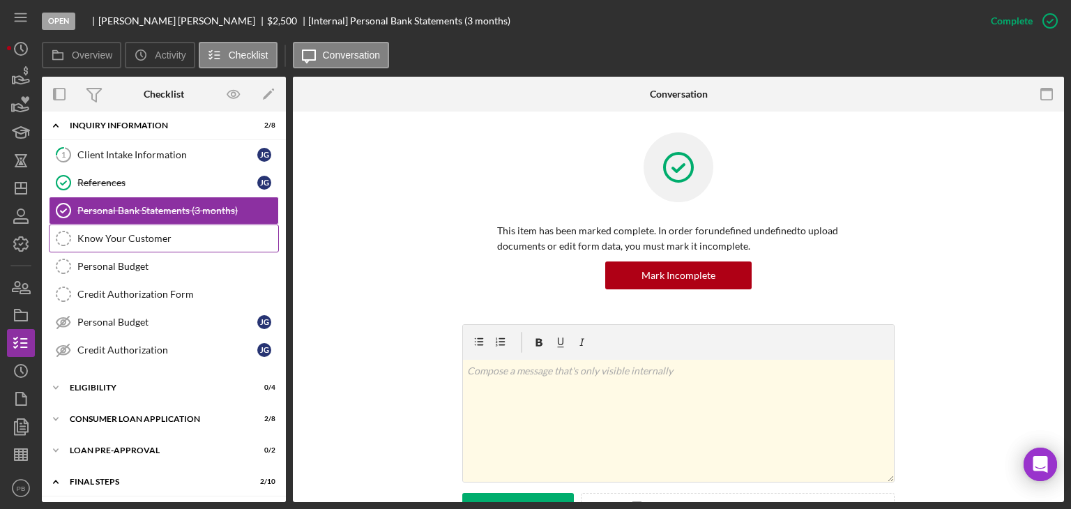
click at [117, 233] on div "Know Your Customer" at bounding box center [177, 238] width 201 height 11
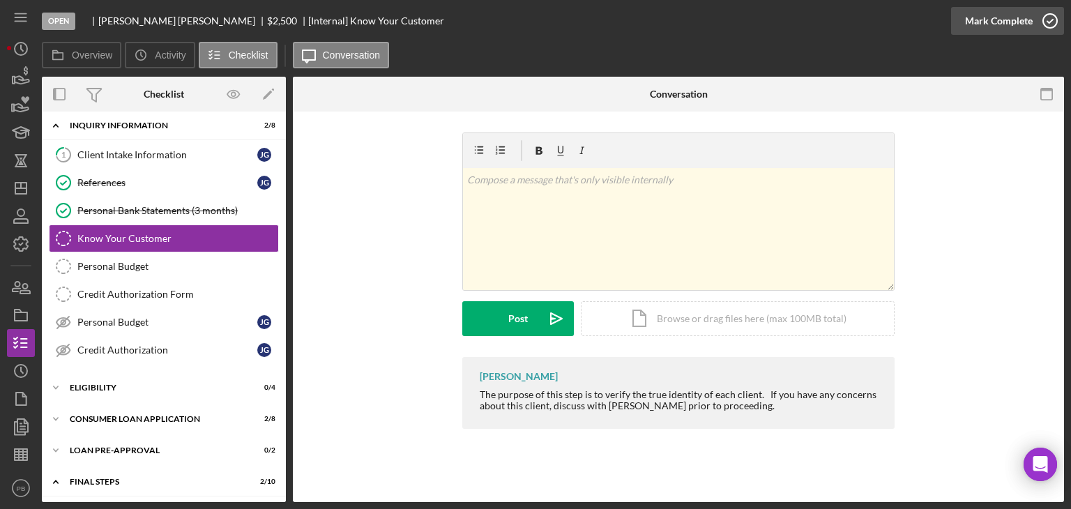
click at [1006, 29] on div "Mark Complete" at bounding box center [999, 21] width 68 height 28
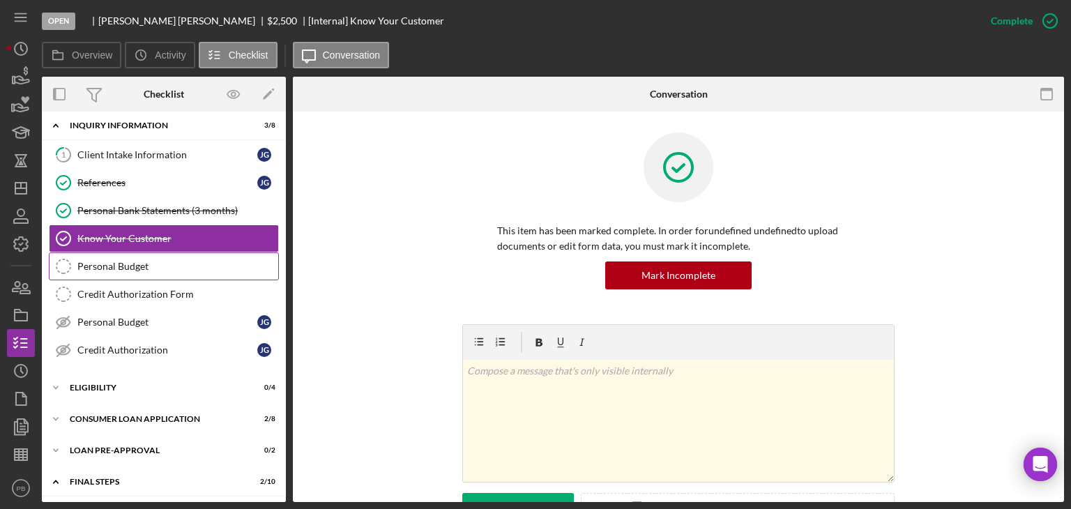
click at [144, 261] on div "Personal Budget" at bounding box center [177, 266] width 201 height 11
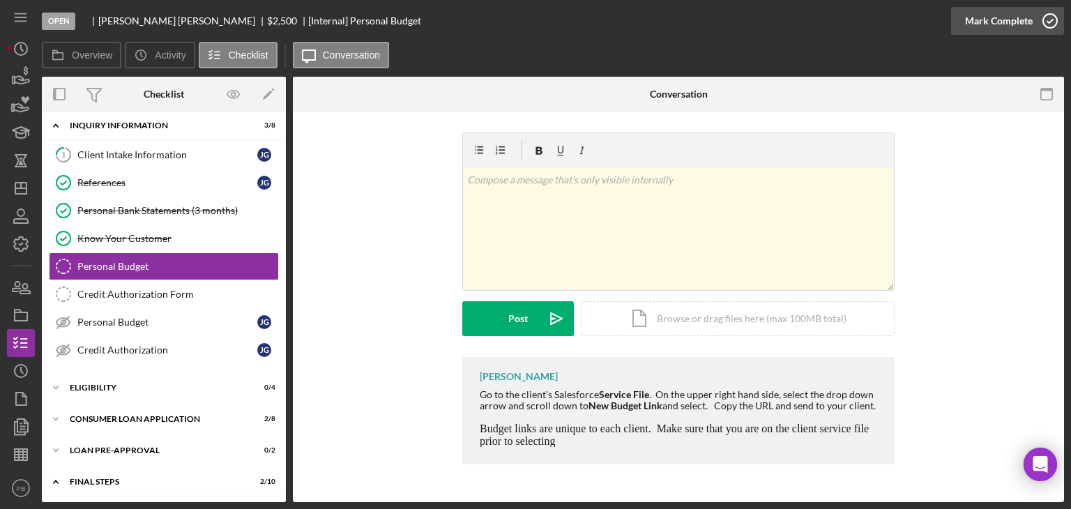
drag, startPoint x: 1002, startPoint y: 13, endPoint x: 979, endPoint y: 15, distance: 23.9
click at [1002, 13] on div "Mark Complete" at bounding box center [999, 21] width 68 height 28
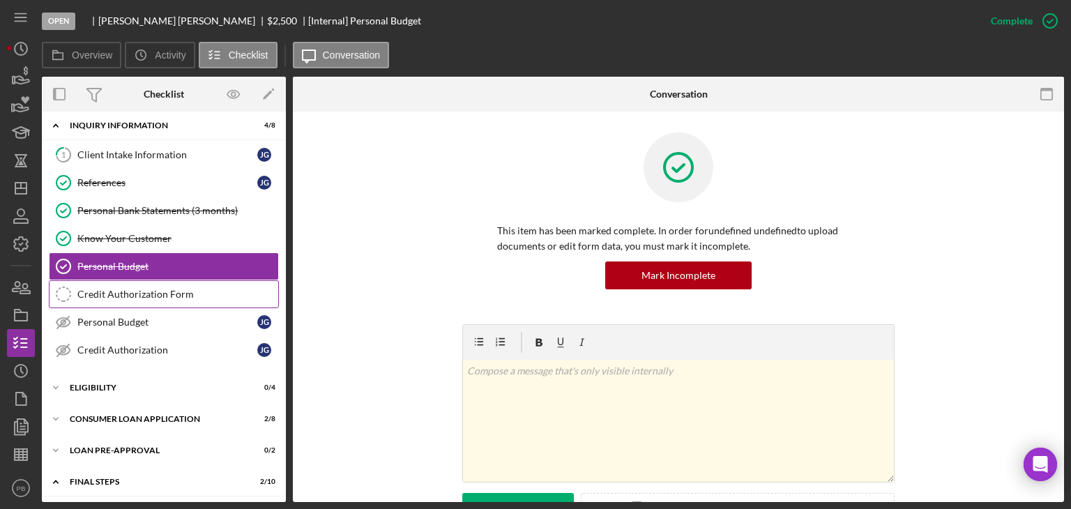
click at [144, 289] on div "Credit Authorization Form" at bounding box center [177, 294] width 201 height 11
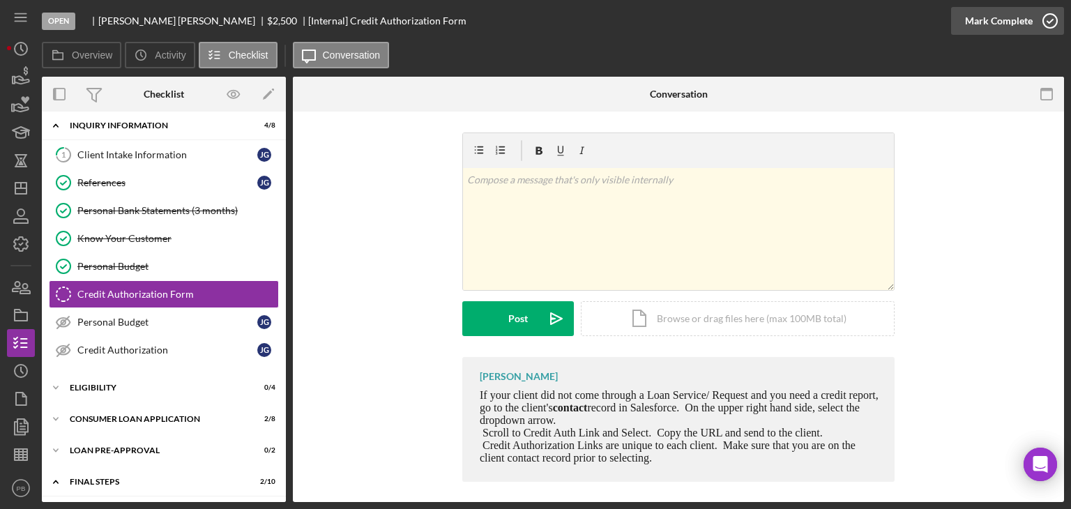
click at [984, 24] on div "Mark Complete" at bounding box center [999, 21] width 68 height 28
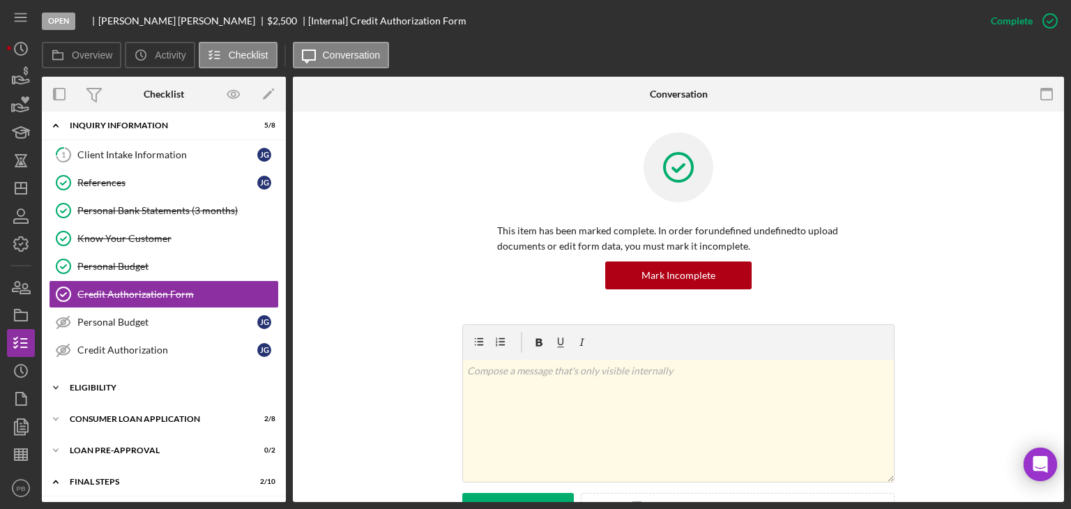
click at [99, 389] on div "Icon/Expander Eligibility 0 / 4" at bounding box center [164, 388] width 244 height 28
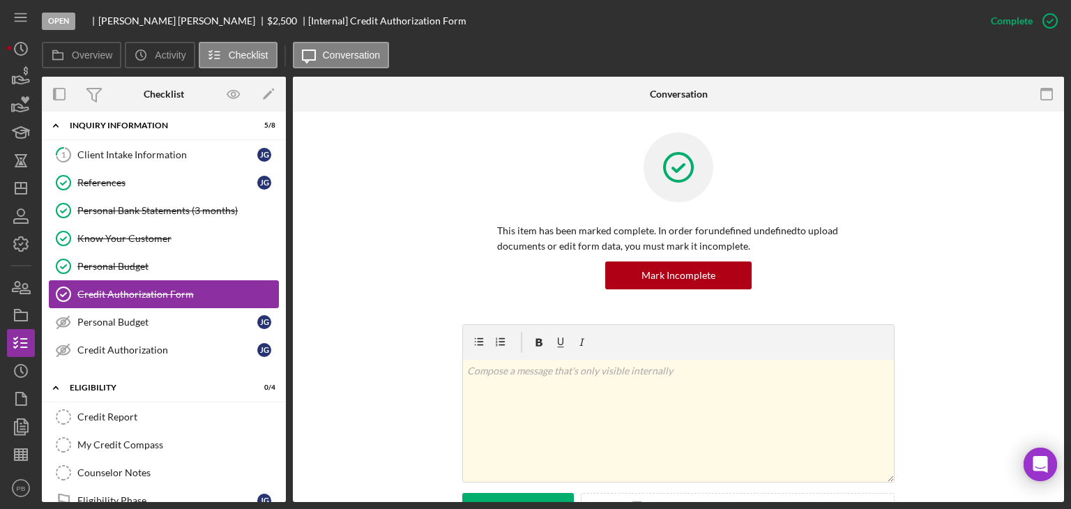
scroll to position [146, 0]
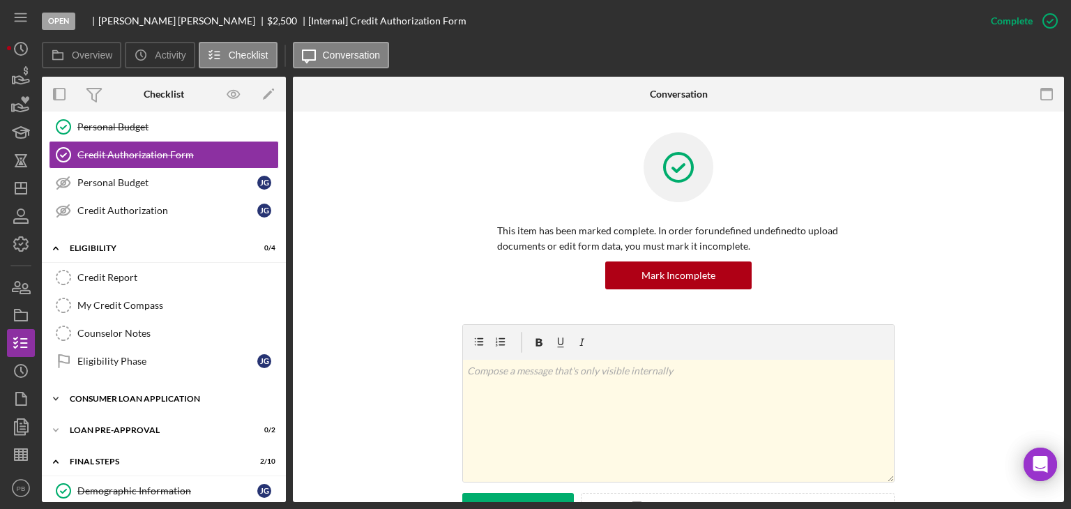
drag, startPoint x: 125, startPoint y: 394, endPoint x: 125, endPoint y: 386, distance: 8.4
click at [125, 394] on div "Consumer Loan Application" at bounding box center [169, 398] width 199 height 8
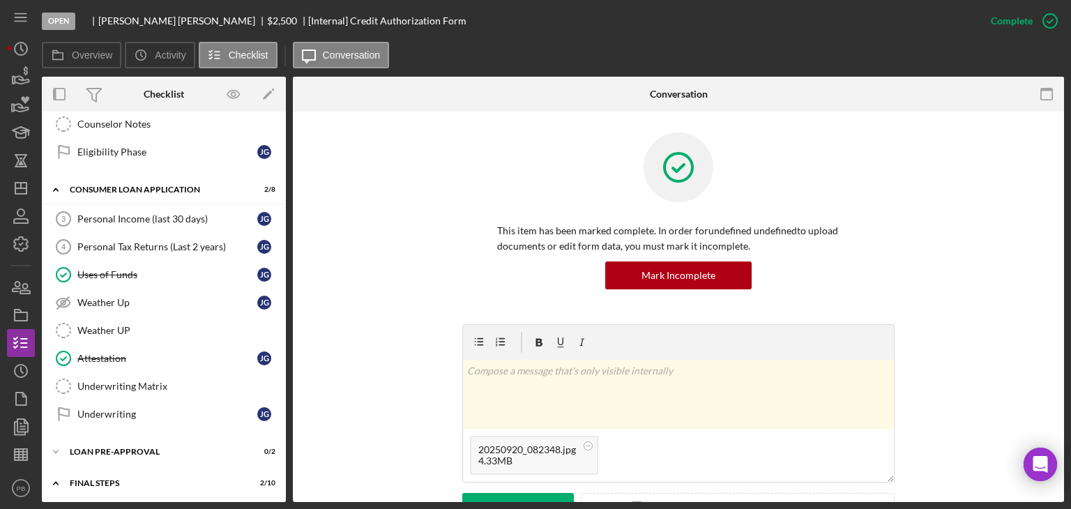
scroll to position [139, 0]
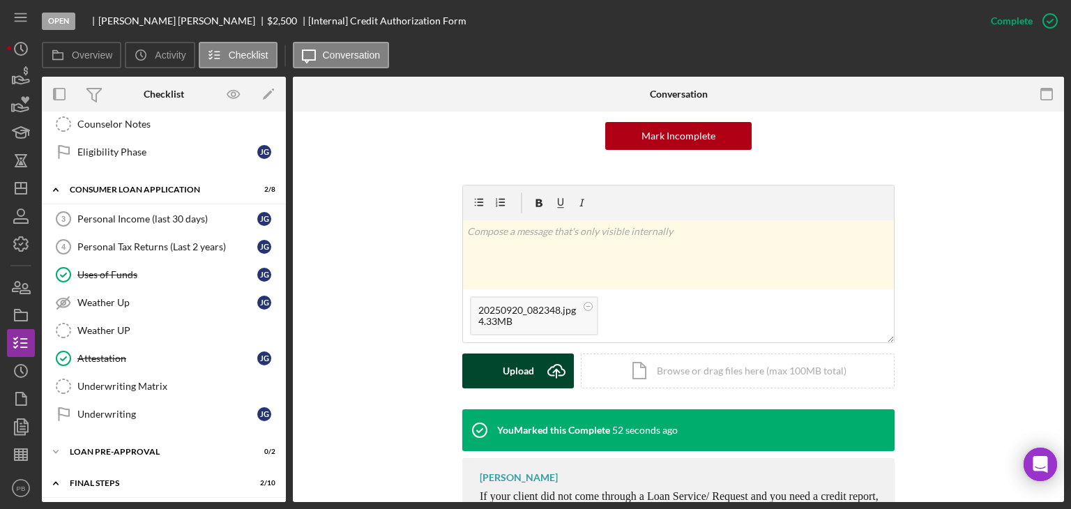
click at [508, 375] on div "Upload" at bounding box center [518, 370] width 31 height 35
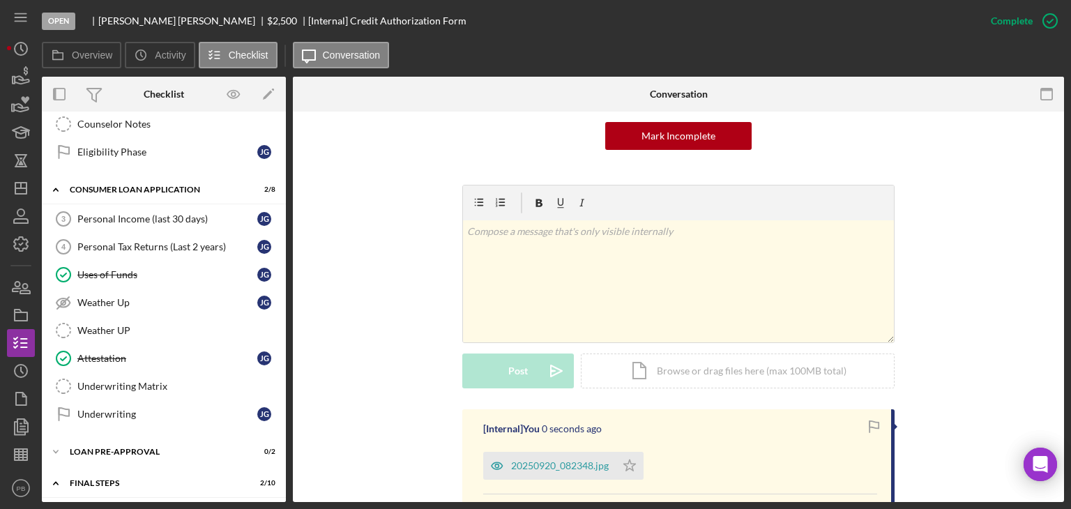
scroll to position [209, 0]
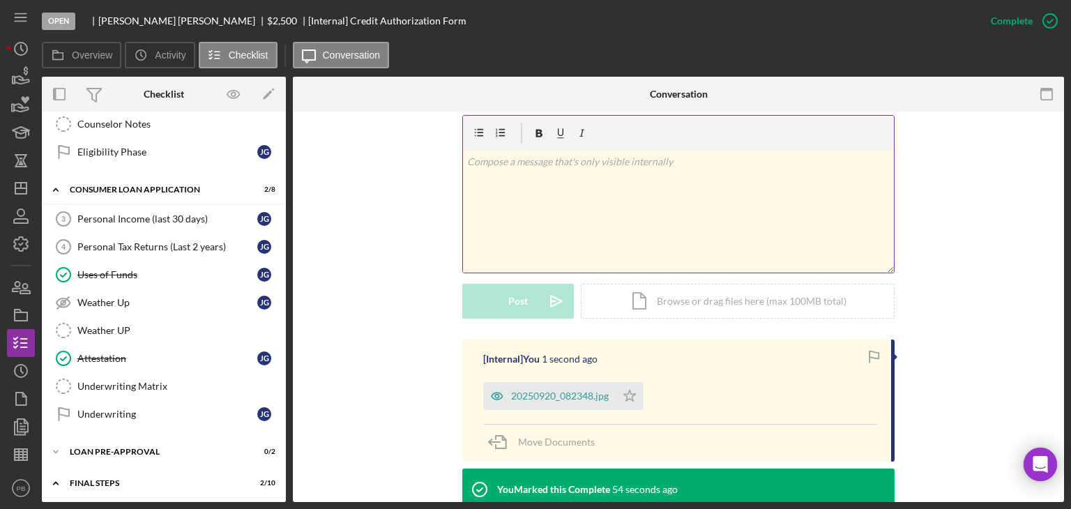
click at [541, 201] on div "v Color teal Color pink Remove color Add row above Add row below Add column bef…" at bounding box center [678, 212] width 431 height 122
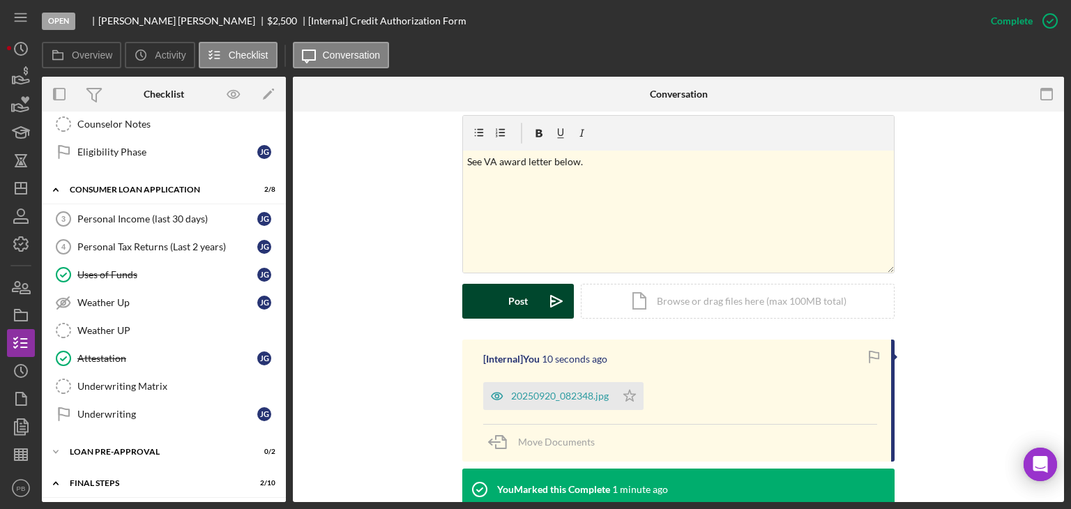
click at [532, 309] on button "Post Icon/icon-invite-send" at bounding box center [518, 301] width 112 height 35
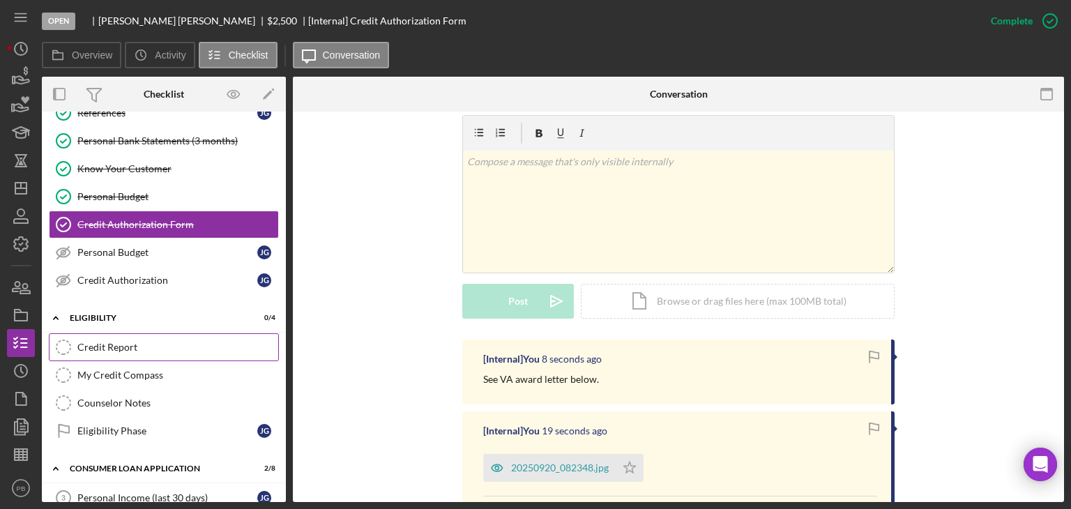
scroll to position [215, 0]
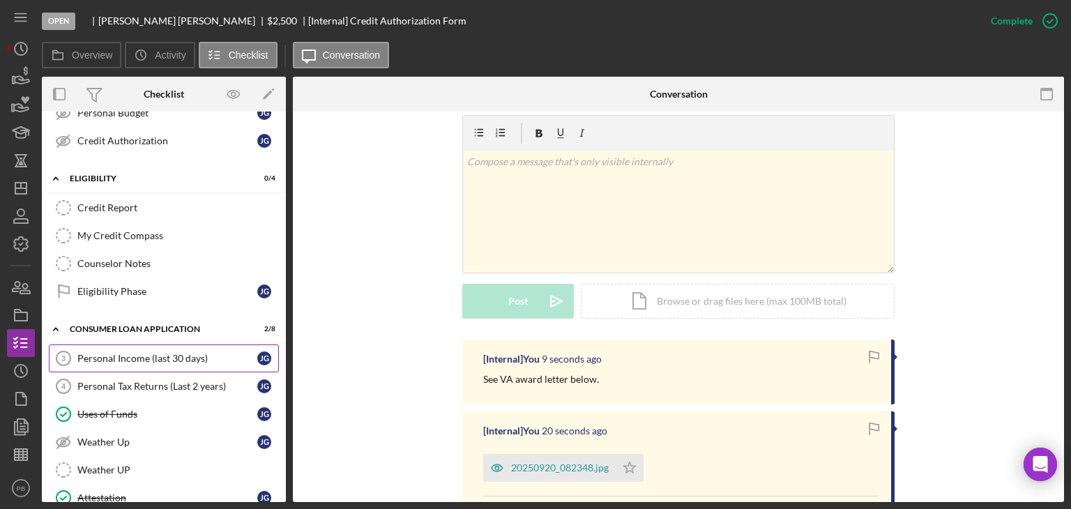
click at [144, 355] on div "Personal Income (last 30 days)" at bounding box center [167, 358] width 180 height 11
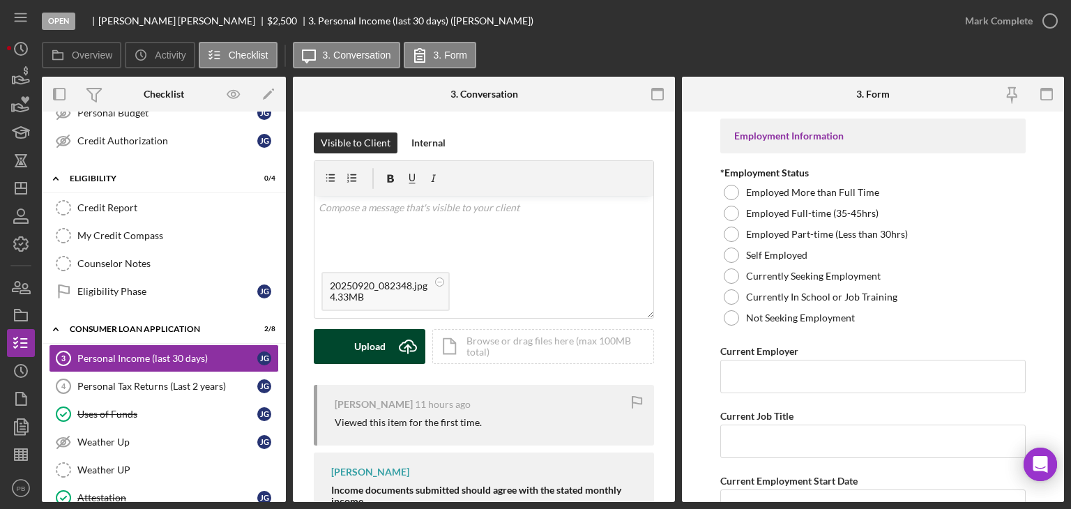
click at [391, 337] on icon "Icon/Upload" at bounding box center [407, 346] width 35 height 35
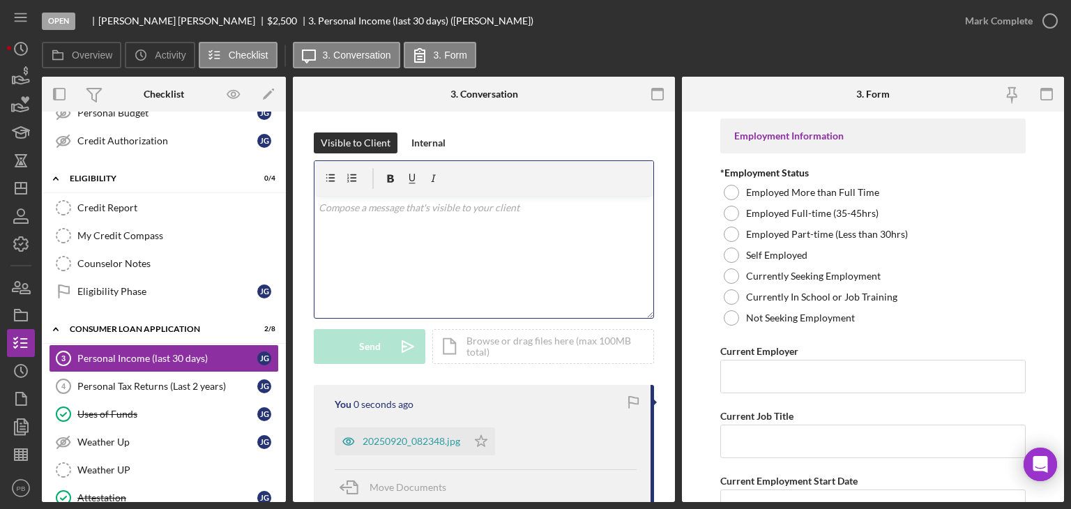
click at [423, 243] on div "v Color teal Color pink Remove color Add row above Add row below Add column bef…" at bounding box center [483, 257] width 339 height 122
click at [436, 146] on div "Internal" at bounding box center [428, 142] width 34 height 21
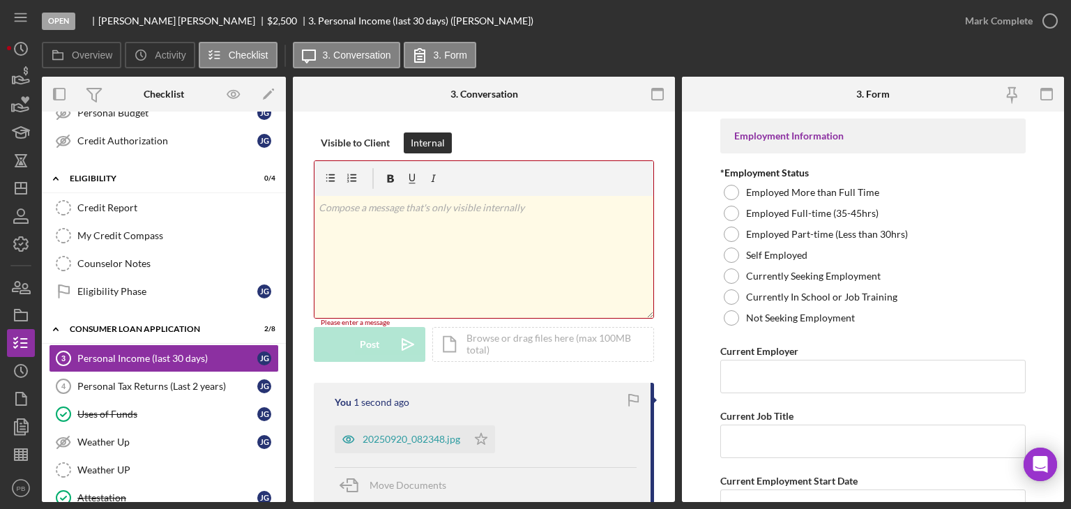
drag, startPoint x: 381, startPoint y: 227, endPoint x: 1034, endPoint y: 201, distance: 653.5
click at [396, 224] on div "v Color teal Color pink Remove color Add row above Add row below Add column bef…" at bounding box center [483, 257] width 339 height 122
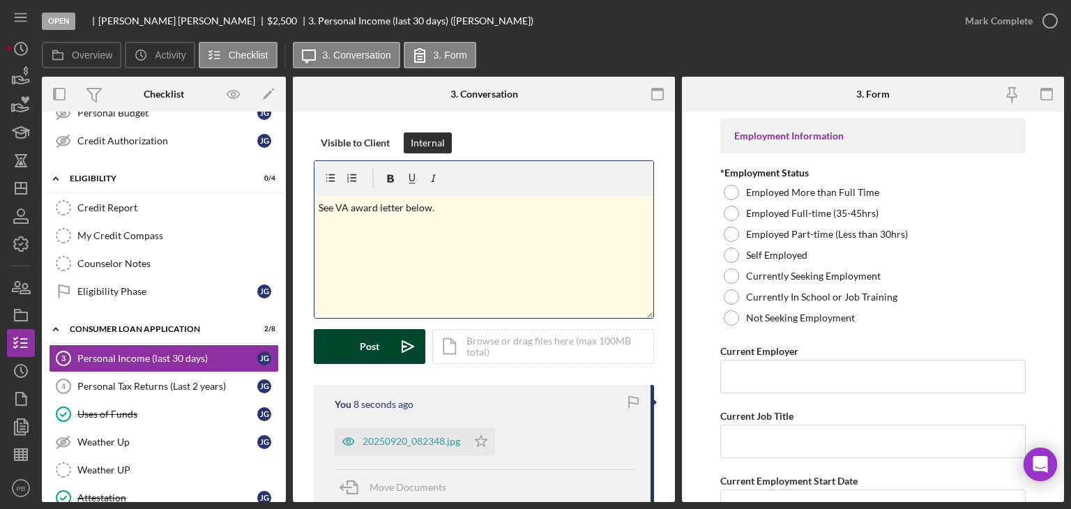
click at [371, 351] on div "Post" at bounding box center [370, 346] width 20 height 35
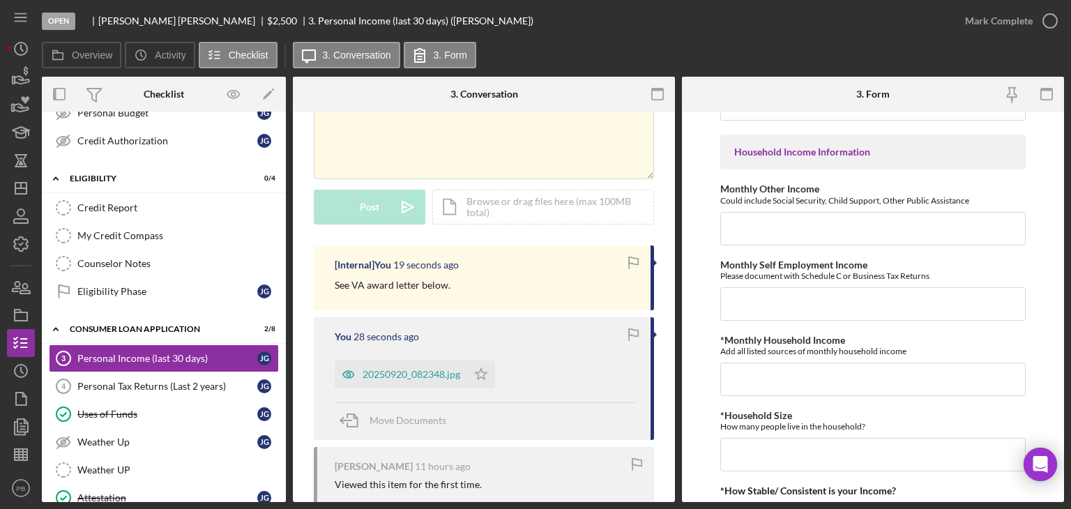
scroll to position [397, 0]
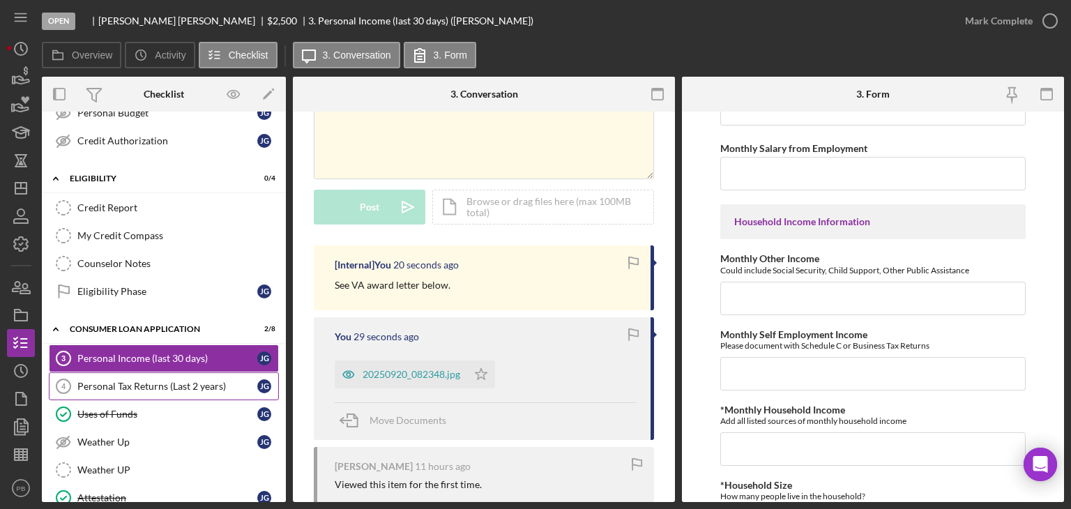
click at [145, 383] on div "Personal Tax Returns (Last 2 years)" at bounding box center [167, 386] width 180 height 11
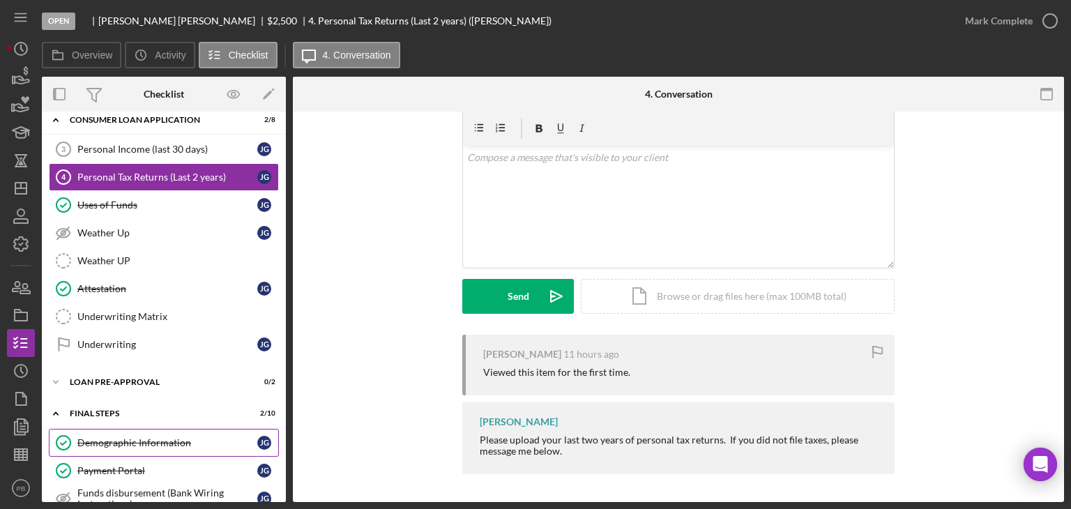
scroll to position [564, 0]
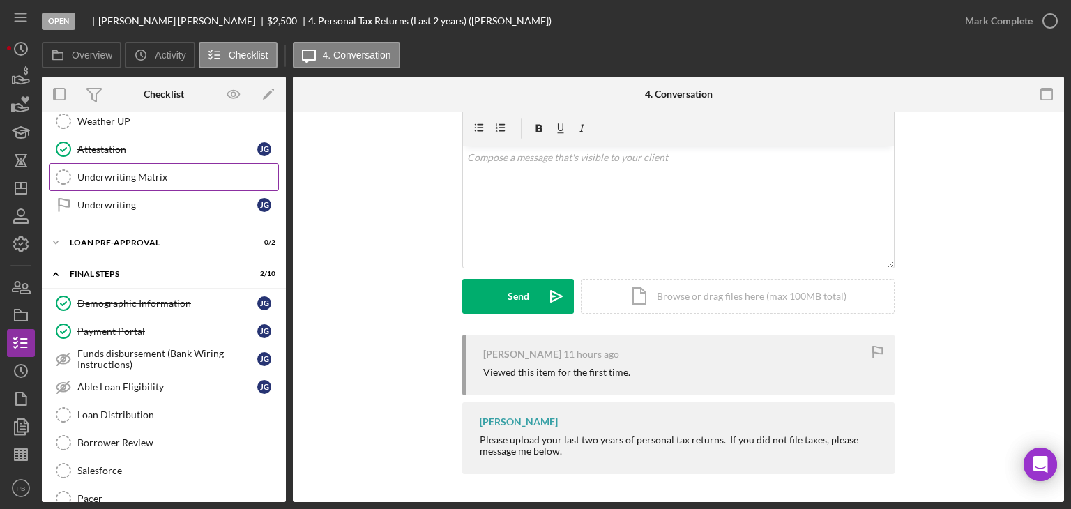
click at [136, 171] on div "Underwriting Matrix" at bounding box center [177, 176] width 201 height 11
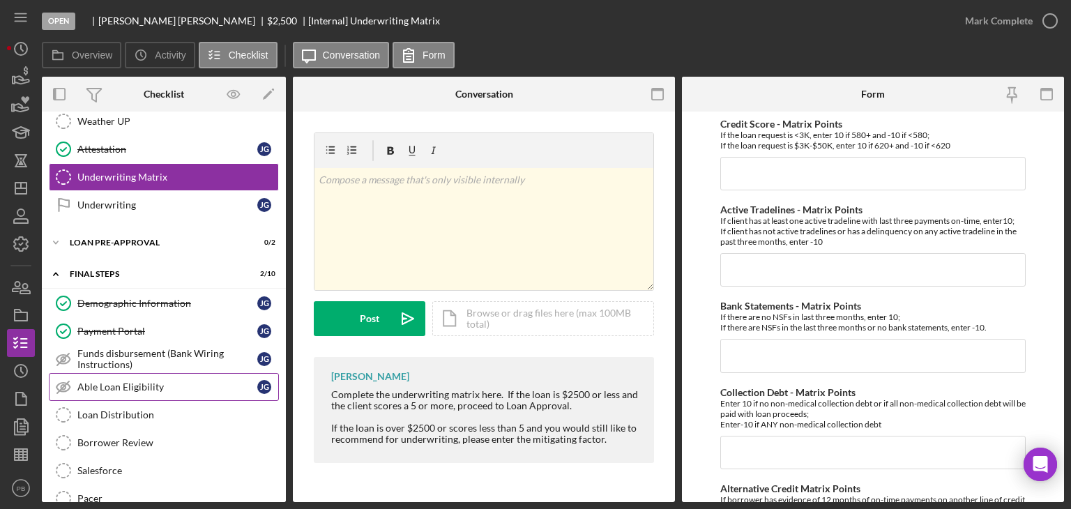
scroll to position [666, 0]
